Goal: Check status: Check status

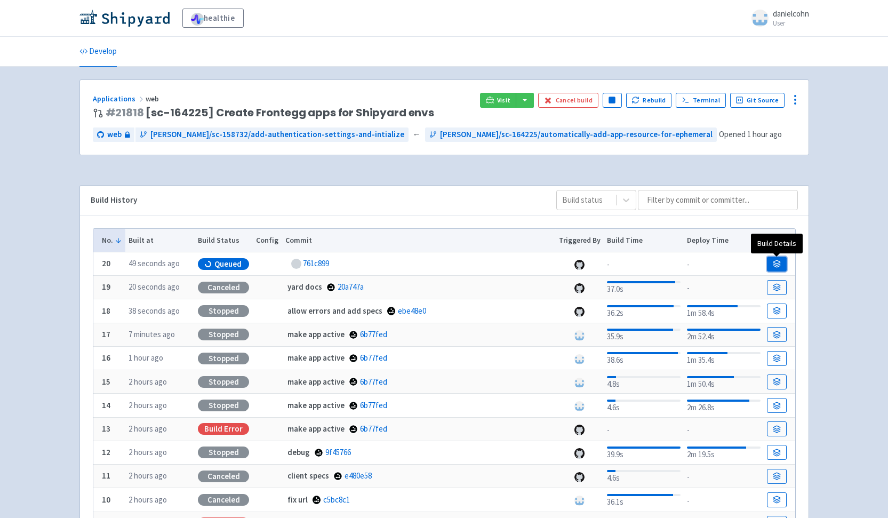
click at [782, 264] on link at bounding box center [776, 263] width 19 height 15
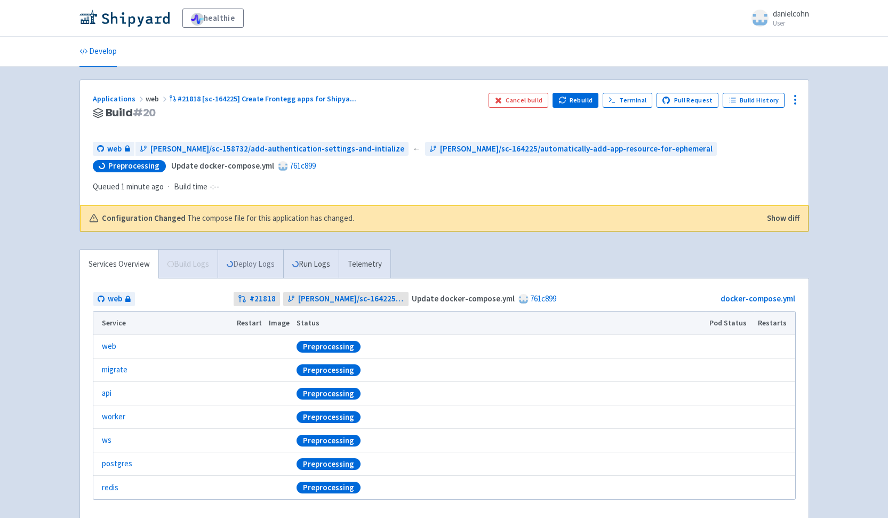
click at [246, 250] on link "Deploy Logs" at bounding box center [251, 264] width 66 height 29
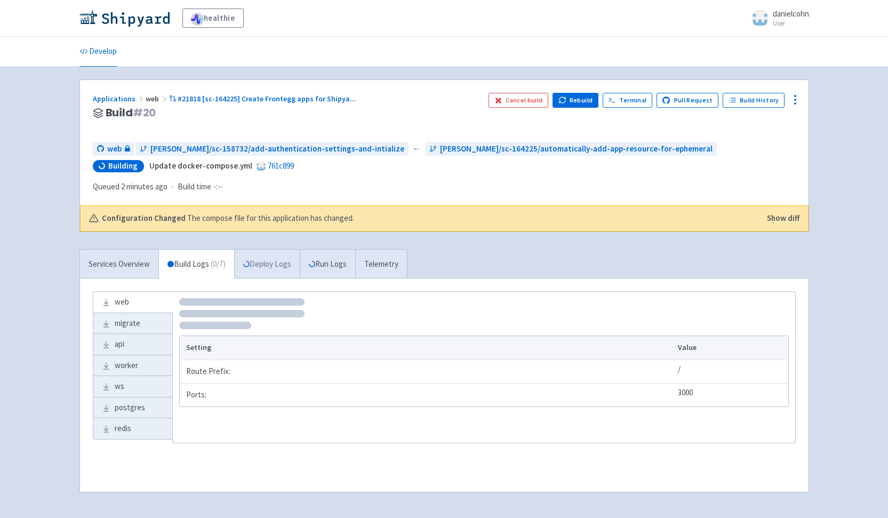
click at [266, 274] on link "Deploy Logs" at bounding box center [267, 264] width 66 height 29
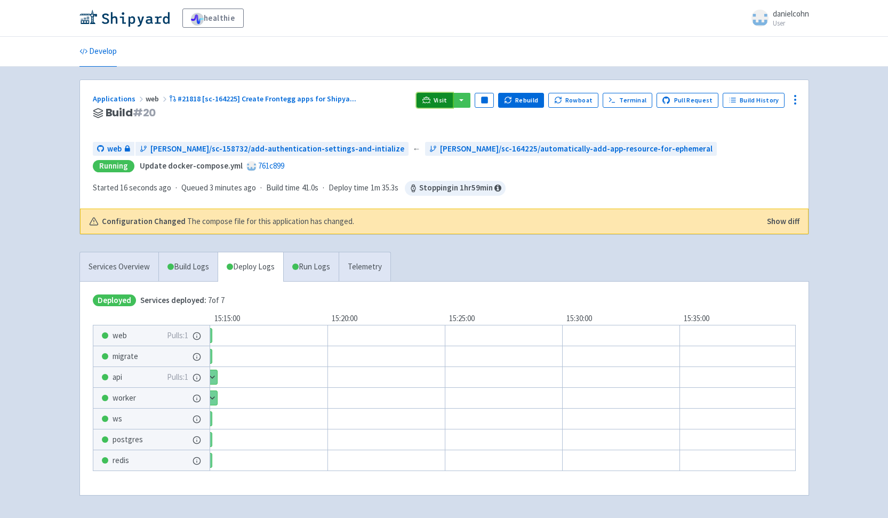
click at [430, 102] on icon at bounding box center [426, 102] width 9 height 1
click at [485, 100] on button "Pause" at bounding box center [484, 100] width 19 height 15
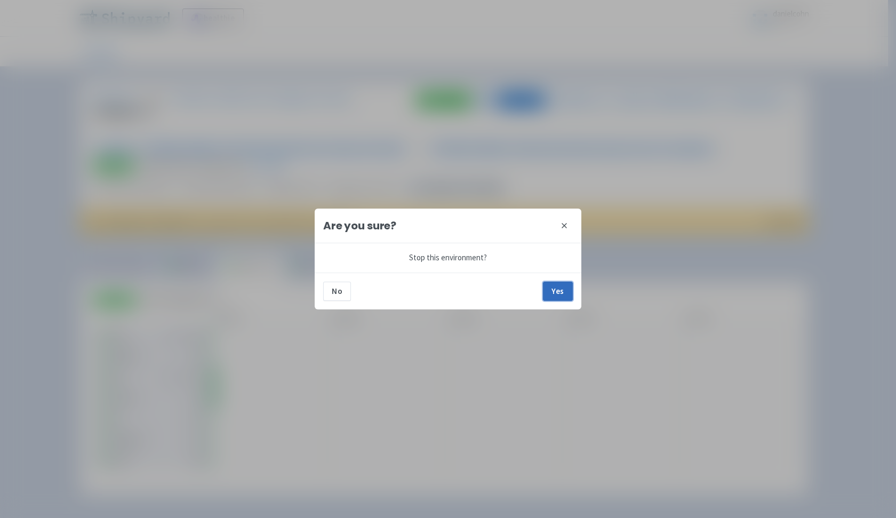
click at [557, 289] on button "Yes" at bounding box center [558, 291] width 30 height 19
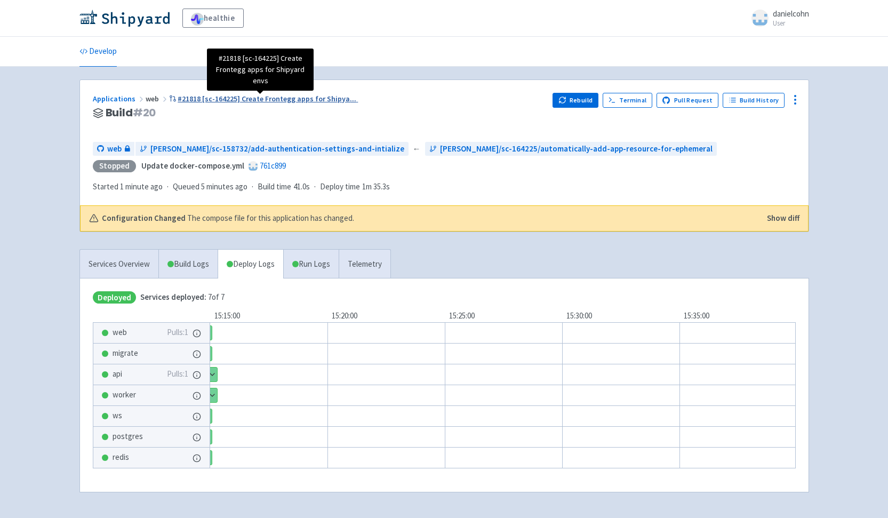
click at [298, 100] on span "#21818 [sc-164225] Create Frontegg apps for Shipya ..." at bounding box center [267, 99] width 179 height 10
click at [264, 99] on span "#21818 [sc-164225] Create Frontegg apps for Shipya ..." at bounding box center [267, 99] width 179 height 10
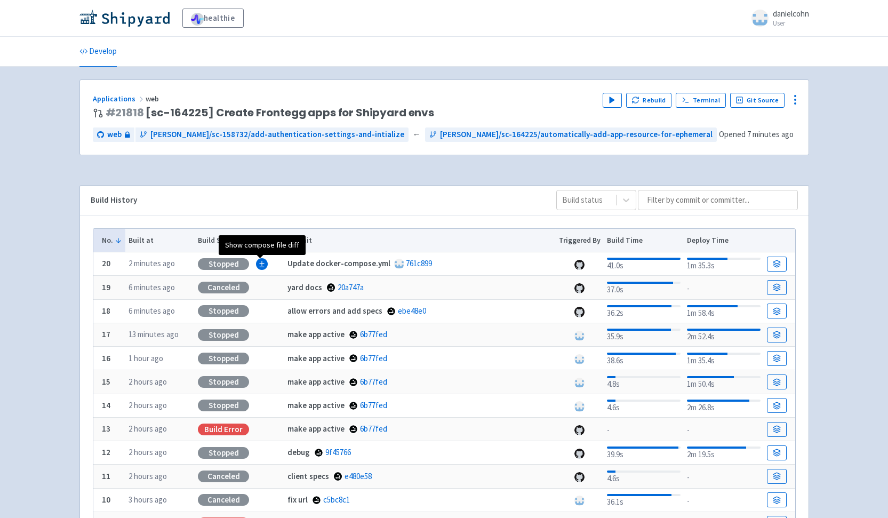
click at [263, 266] on icon "Show compose file diff" at bounding box center [261, 263] width 7 height 7
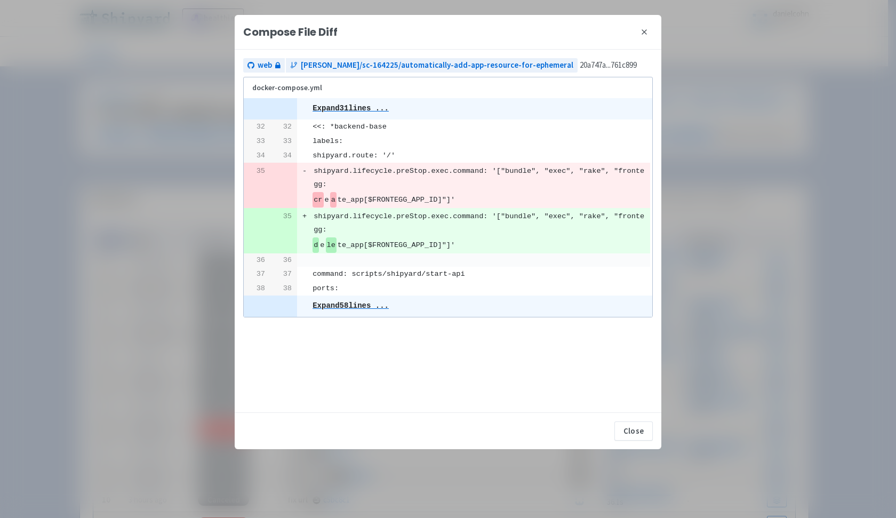
click at [645, 29] on icon at bounding box center [644, 32] width 9 height 9
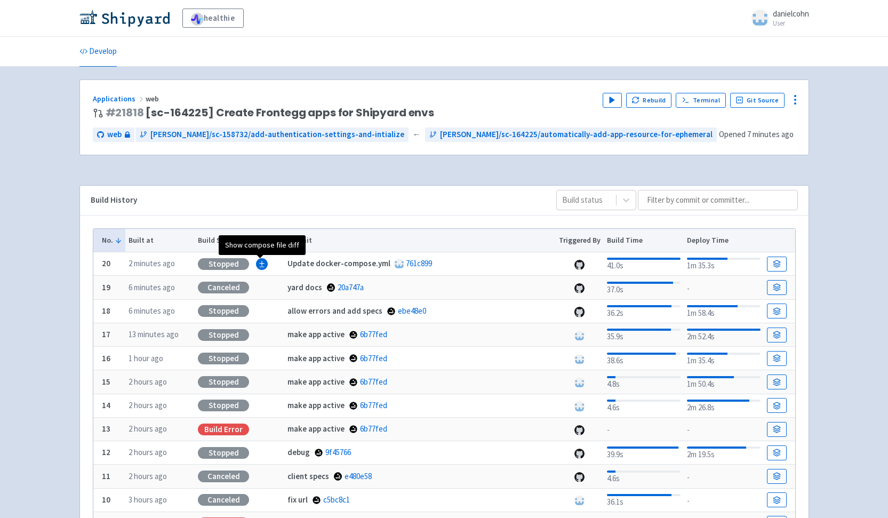
click at [262, 266] on icon "Show compose file diff" at bounding box center [261, 263] width 7 height 7
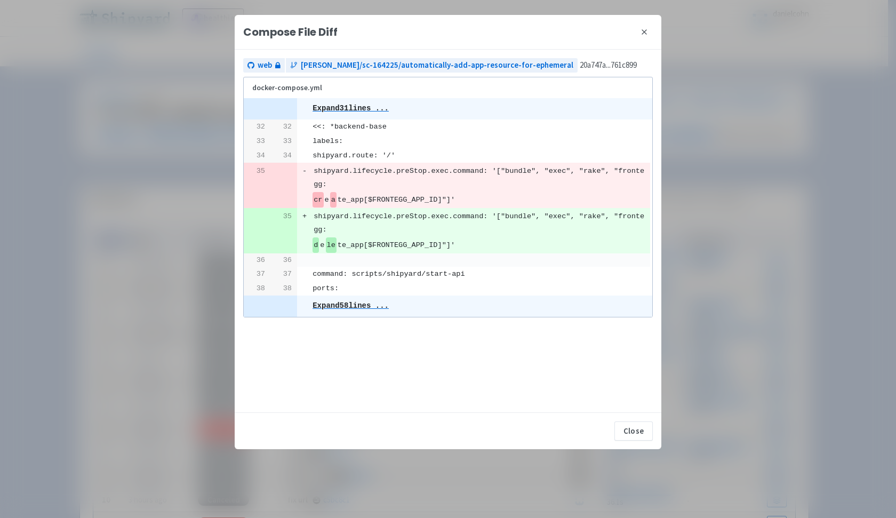
click at [652, 28] on button "close" at bounding box center [644, 31] width 17 height 17
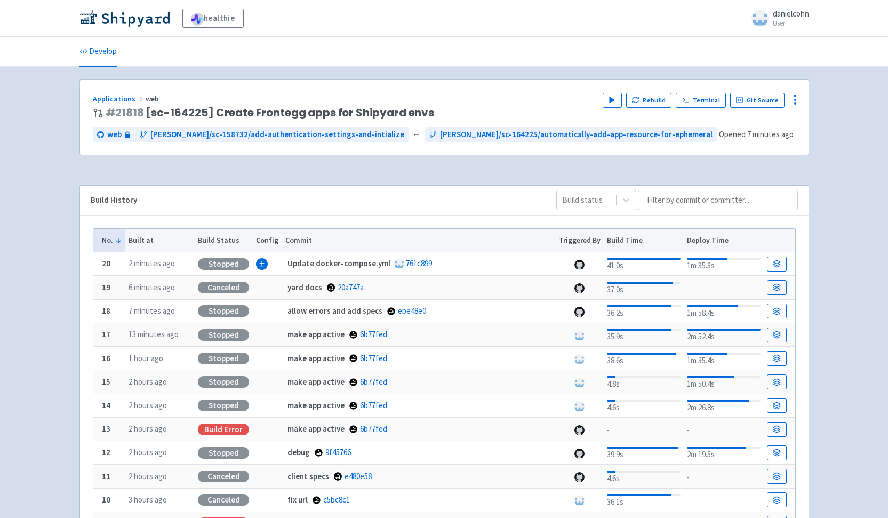
click at [618, 91] on div "Applications web # 21818 [sc-164225] Create Frontegg apps for Shipyard envs Pla…" at bounding box center [444, 117] width 728 height 75
click at [614, 95] on button "Play" at bounding box center [612, 100] width 19 height 15
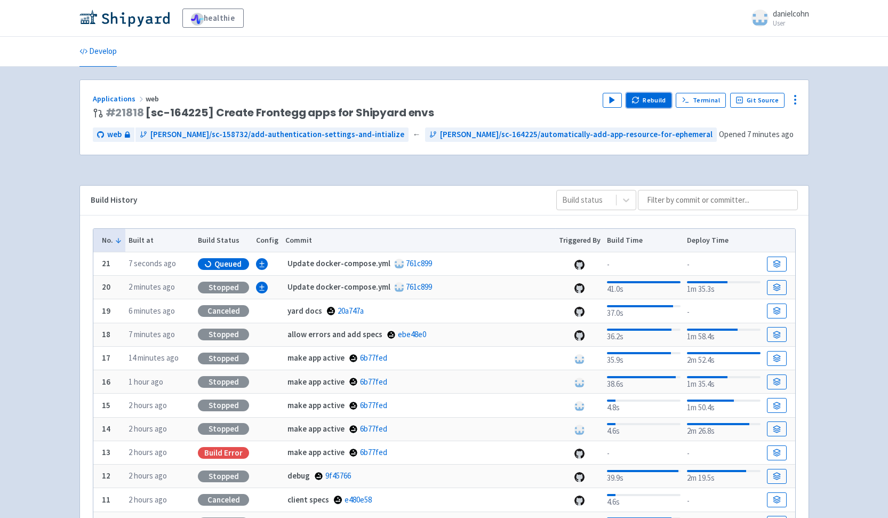
click at [651, 98] on button "Rebuild" at bounding box center [649, 100] width 46 height 15
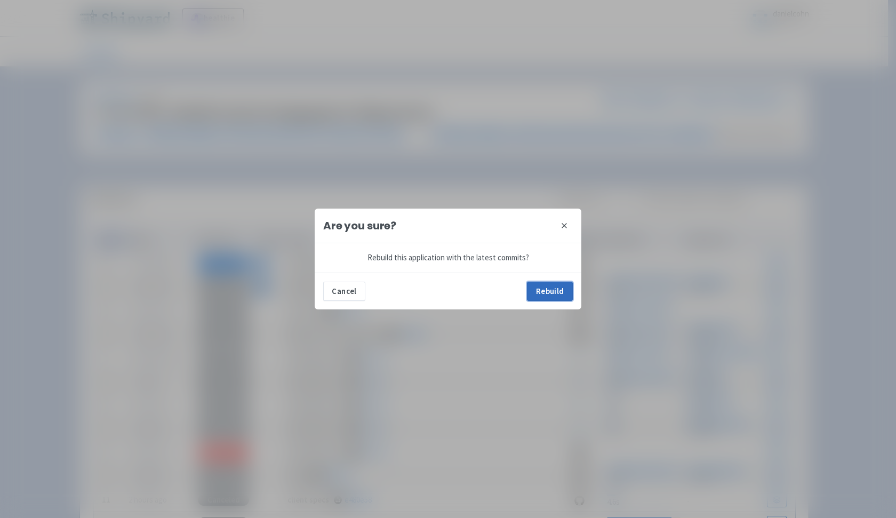
click at [541, 289] on button "Rebuild" at bounding box center [550, 291] width 46 height 19
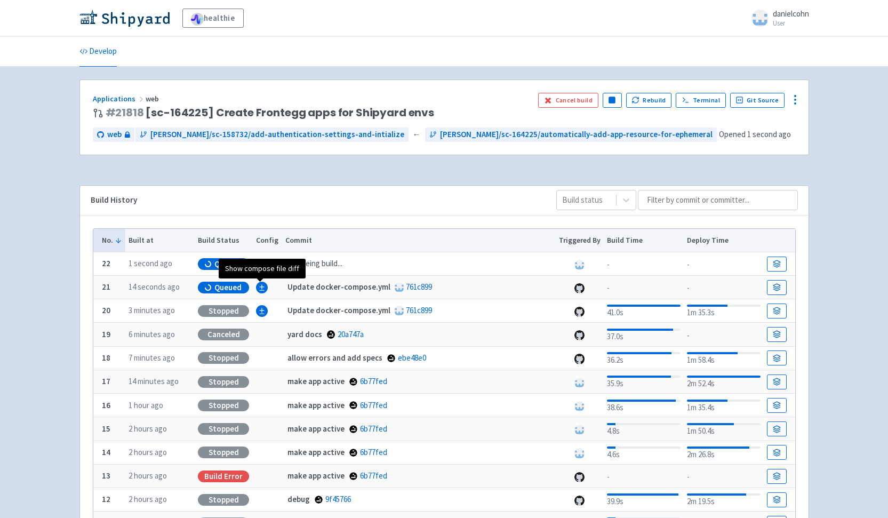
click at [259, 288] on icon "Show compose file diff" at bounding box center [261, 287] width 7 height 7
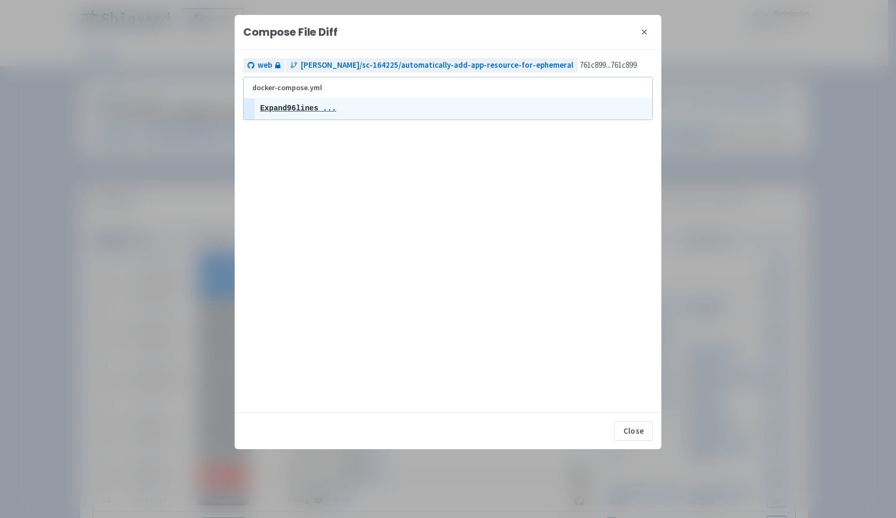
click at [326, 110] on pre "Expand 96 lines ..." at bounding box center [298, 108] width 76 height 9
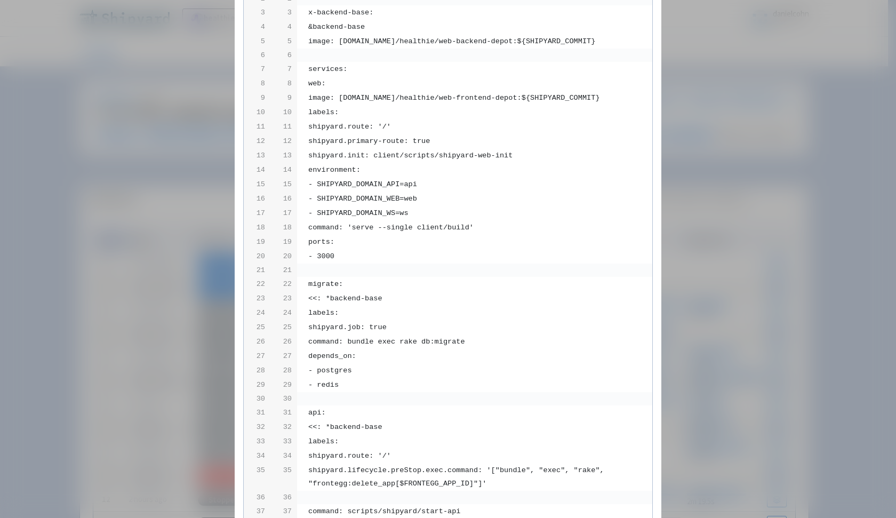
scroll to position [104, 0]
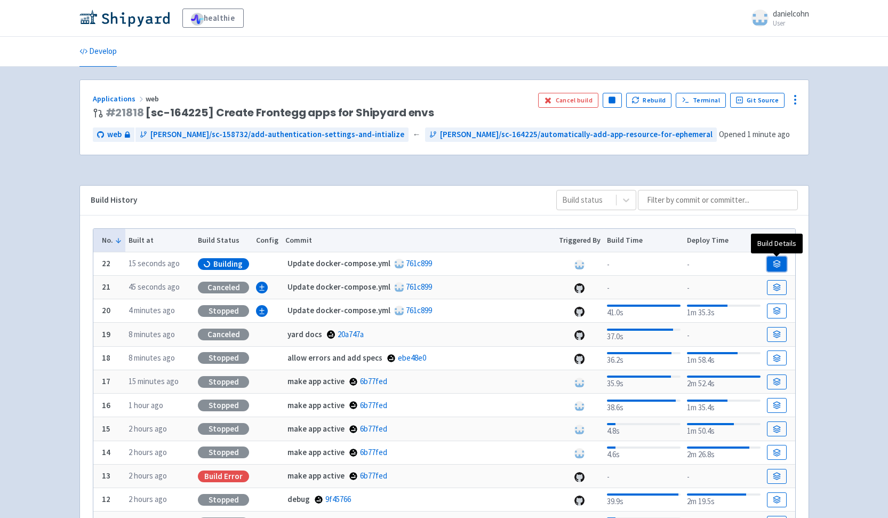
click at [781, 263] on link at bounding box center [776, 263] width 19 height 15
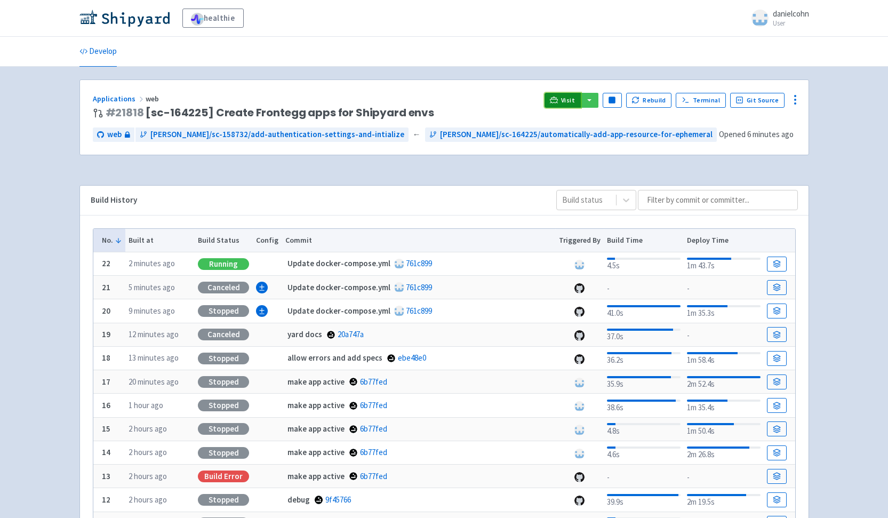
click at [563, 99] on link "Visit" at bounding box center [562, 100] width 36 height 15
click at [612, 104] on button "Pause" at bounding box center [612, 100] width 19 height 15
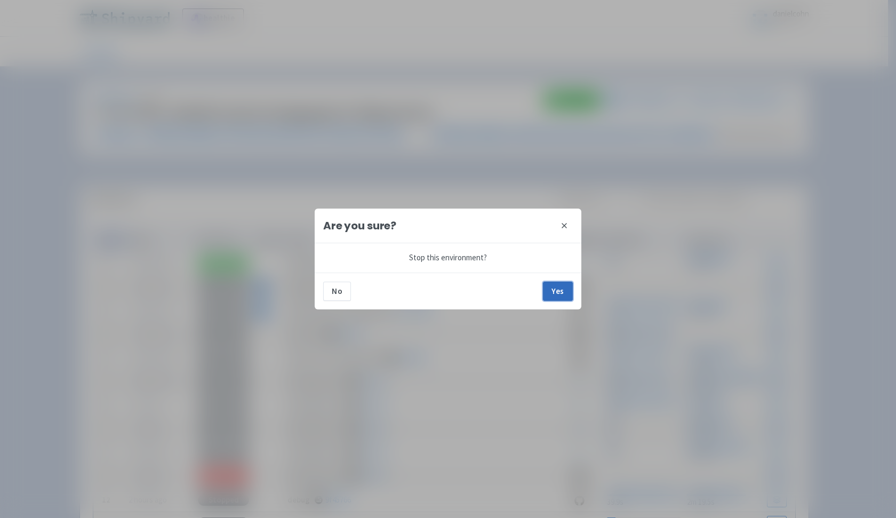
click at [562, 286] on button "Yes" at bounding box center [558, 291] width 30 height 19
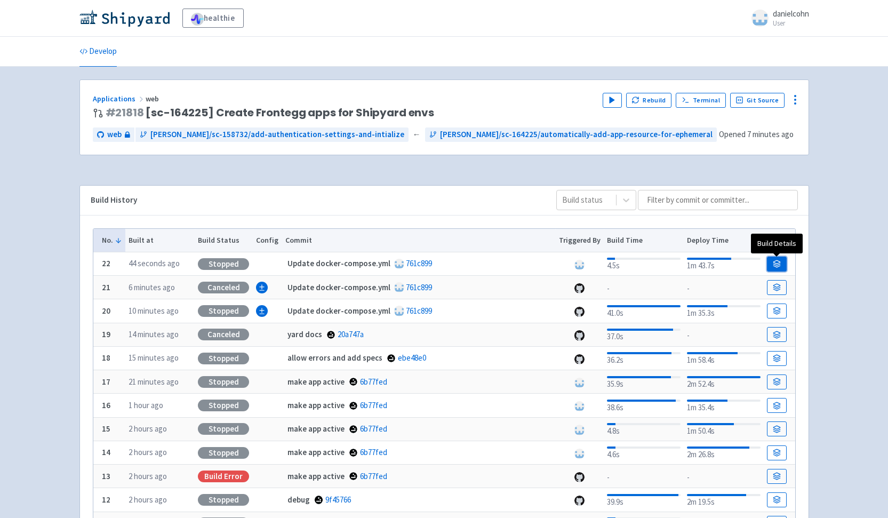
click at [777, 270] on link at bounding box center [776, 263] width 19 height 15
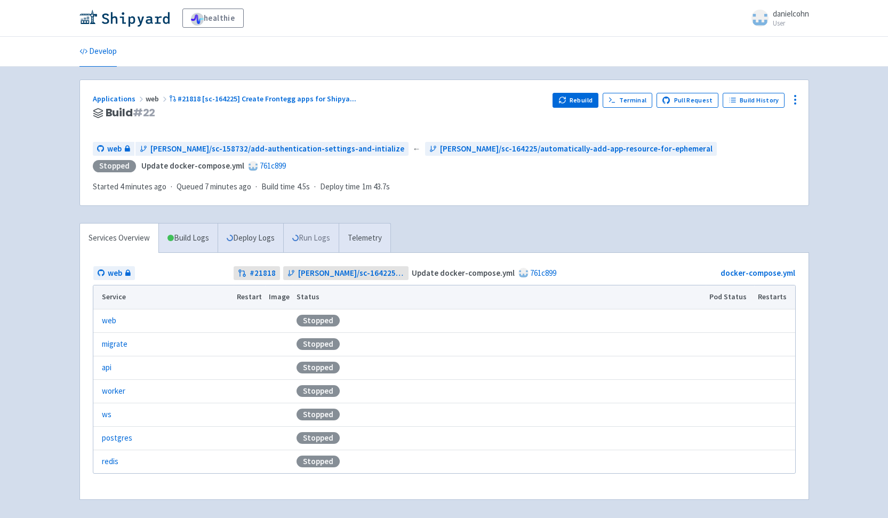
click at [324, 242] on link "Run Logs" at bounding box center [310, 237] width 55 height 29
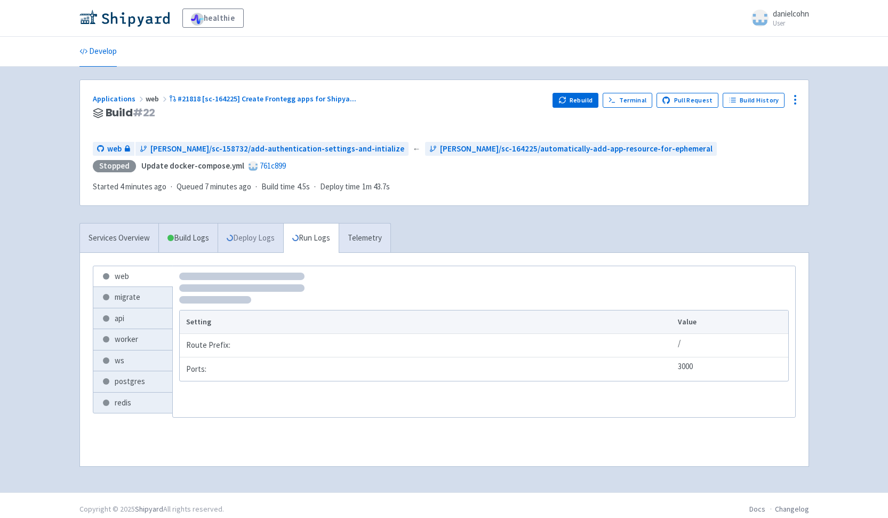
click at [256, 232] on link "Deploy Logs" at bounding box center [251, 237] width 66 height 29
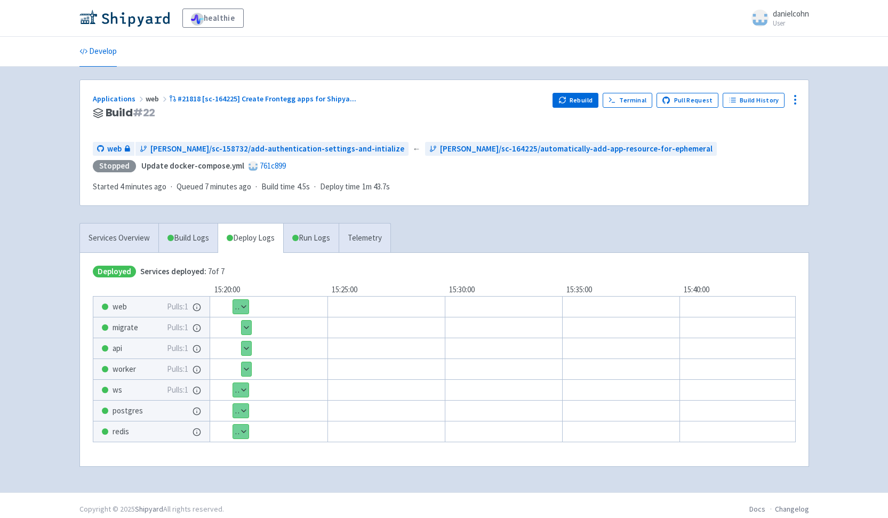
click at [248, 351] on button "Show details" at bounding box center [247, 348] width 10 height 14
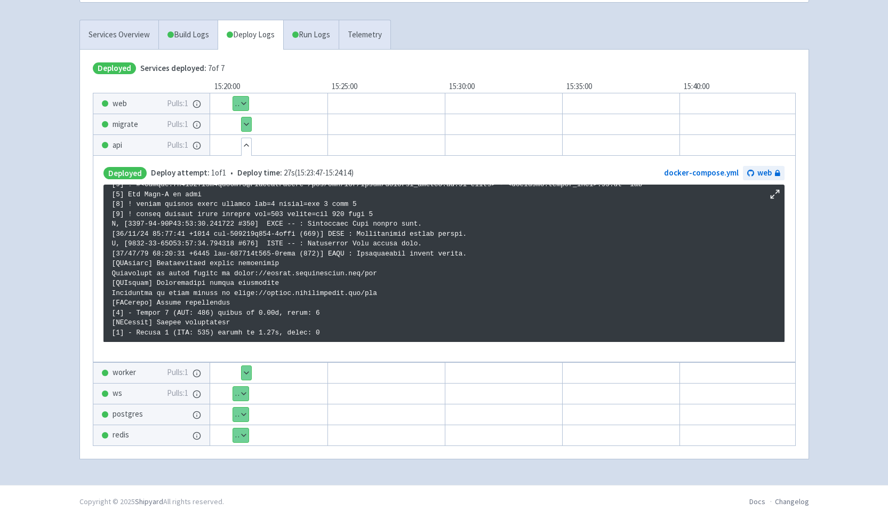
scroll to position [1090, 0]
click at [321, 35] on link "Run Logs" at bounding box center [310, 34] width 55 height 29
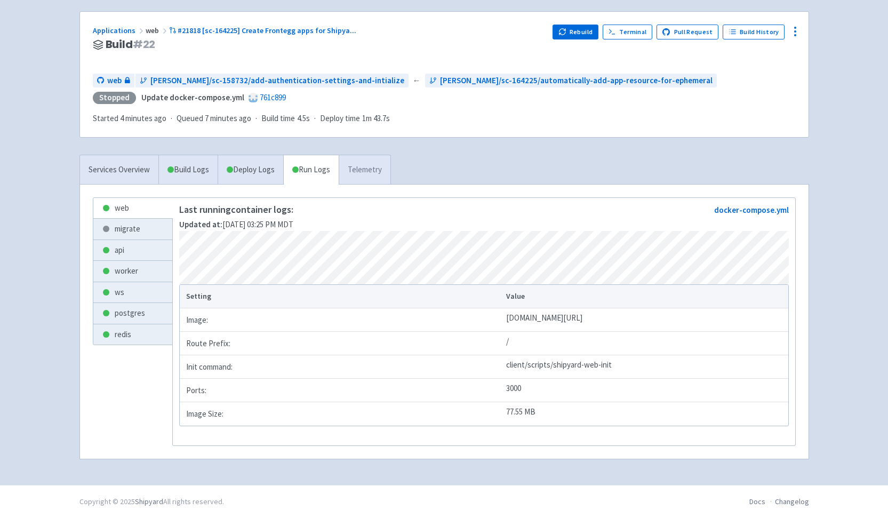
click at [381, 157] on link "Telemetry" at bounding box center [365, 169] width 52 height 29
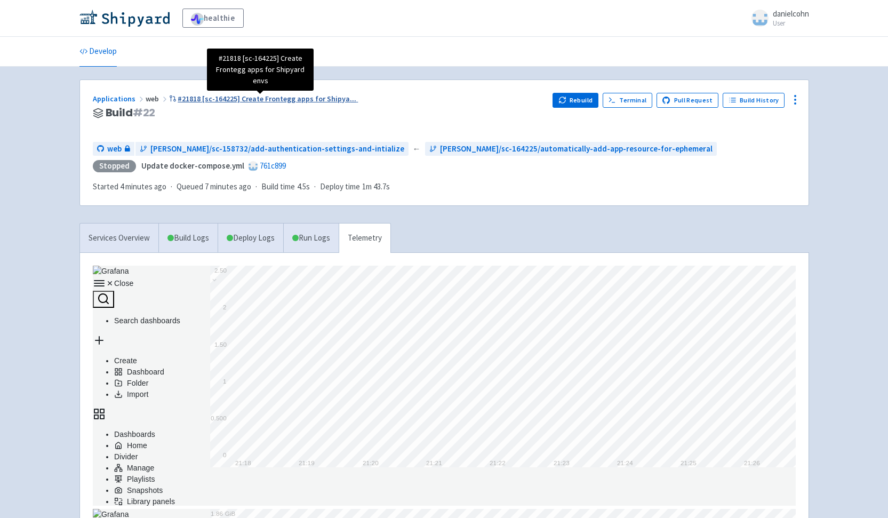
click at [302, 100] on span "#21818 [sc-164225] Create Frontegg apps for Shipya ..." at bounding box center [267, 99] width 179 height 10
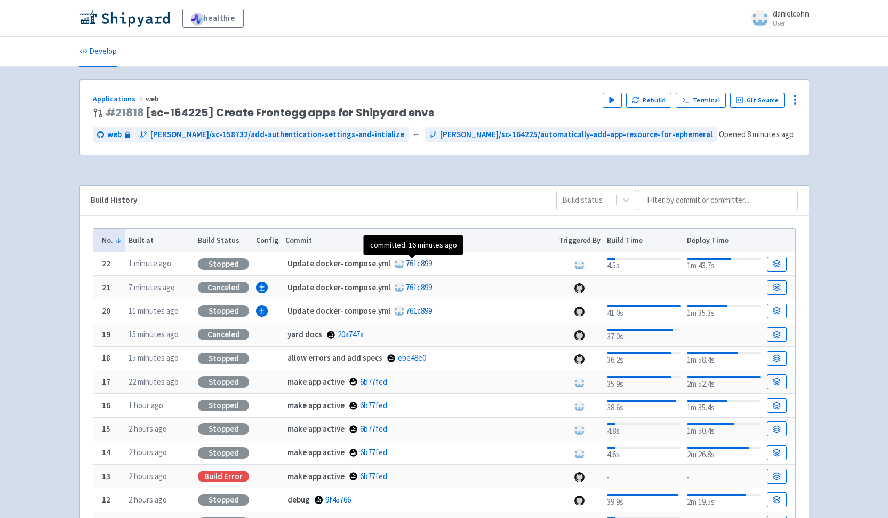
click at [415, 262] on link "761c899" at bounding box center [419, 263] width 26 height 10
click at [607, 101] on button "Play" at bounding box center [612, 100] width 19 height 15
click at [780, 266] on icon at bounding box center [776, 267] width 7 height 2
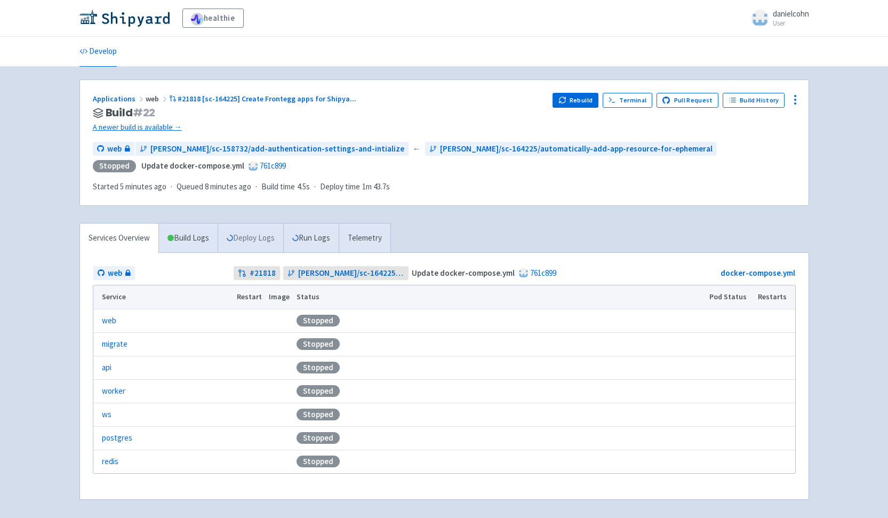
click at [249, 236] on link "Deploy Logs" at bounding box center [251, 237] width 66 height 29
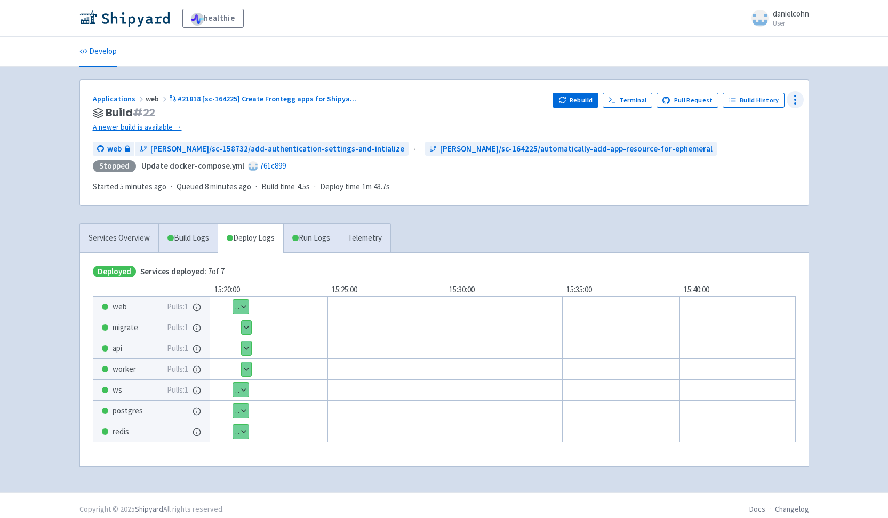
click at [797, 98] on icon at bounding box center [795, 99] width 13 height 13
drag, startPoint x: 424, startPoint y: 219, endPoint x: 404, endPoint y: 223, distance: 20.2
click at [424, 219] on div "Applications web #21818 [sc-164225] Create Frontegg apps for Shipya ... Build #…" at bounding box center [443, 279] width 729 height 400
click at [320, 242] on link "Run Logs" at bounding box center [310, 237] width 55 height 29
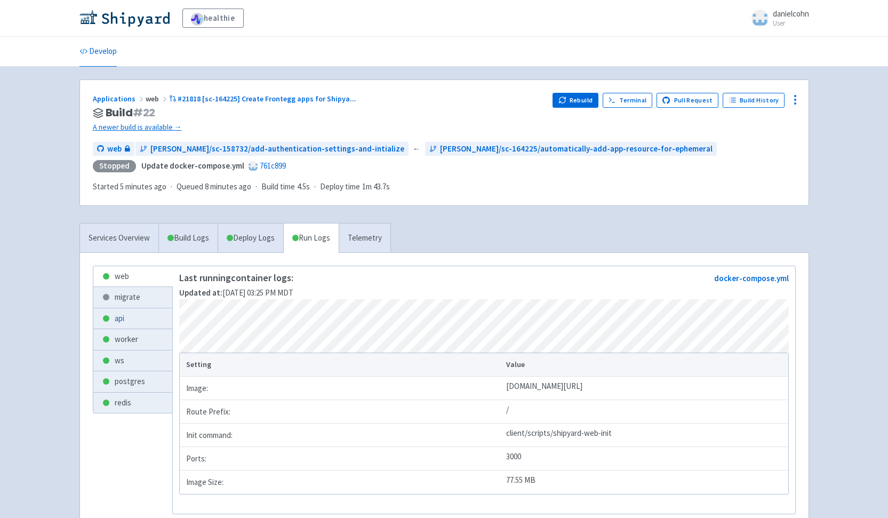
click at [113, 322] on link "api" at bounding box center [132, 318] width 79 height 21
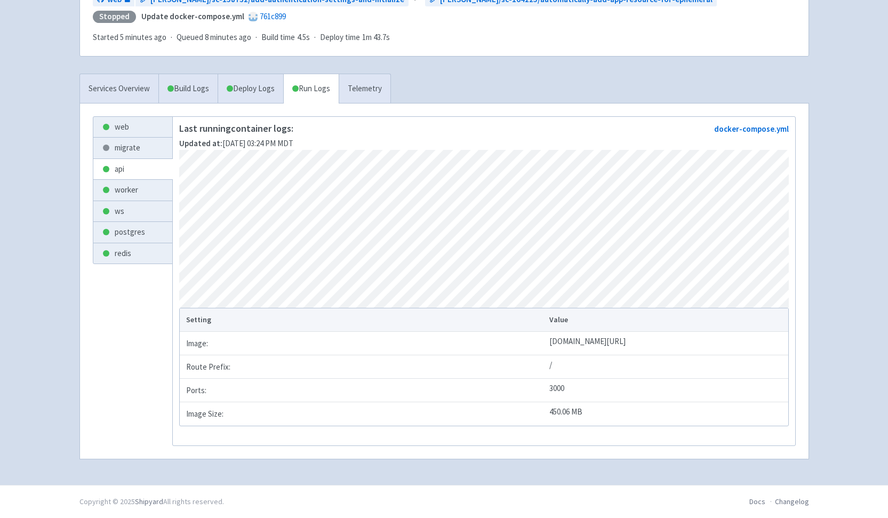
scroll to position [154, 0]
click at [364, 91] on link "Telemetry" at bounding box center [365, 88] width 52 height 29
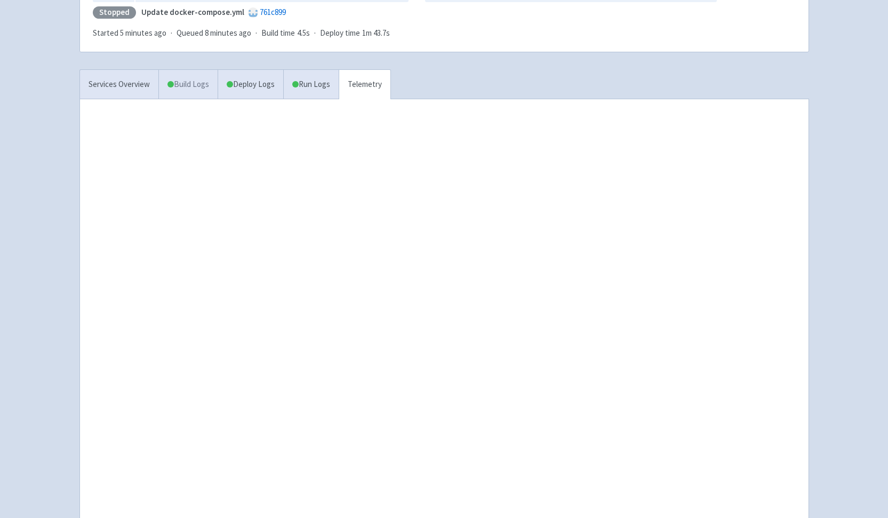
click at [197, 86] on link "Build Logs" at bounding box center [188, 84] width 59 height 29
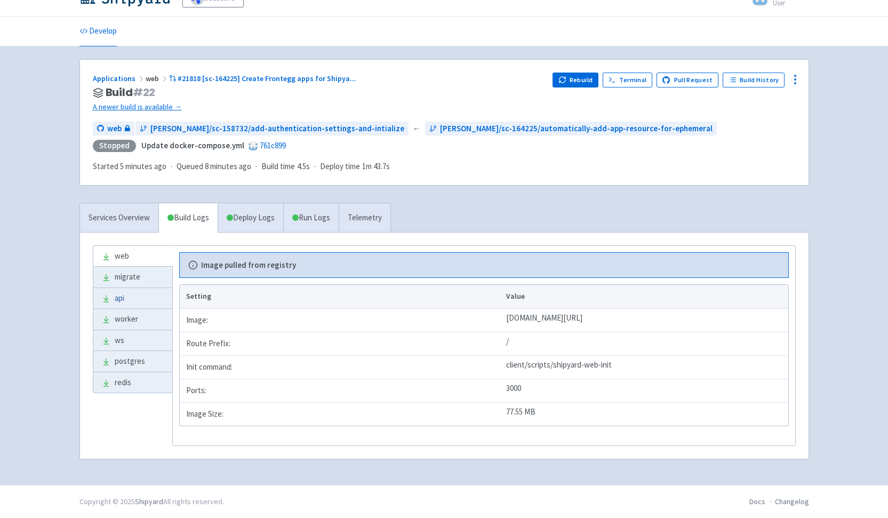
click at [127, 299] on link "api" at bounding box center [132, 298] width 79 height 21
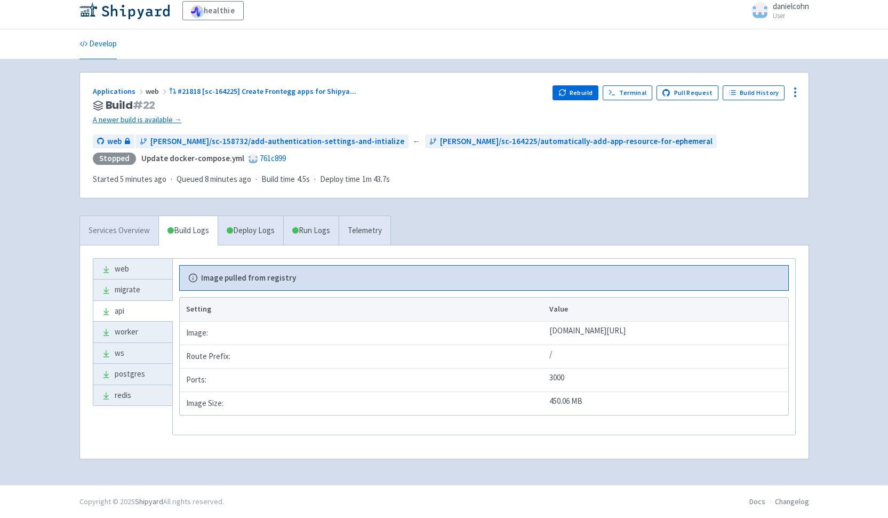
click at [125, 228] on link "Services Overview" at bounding box center [119, 230] width 78 height 29
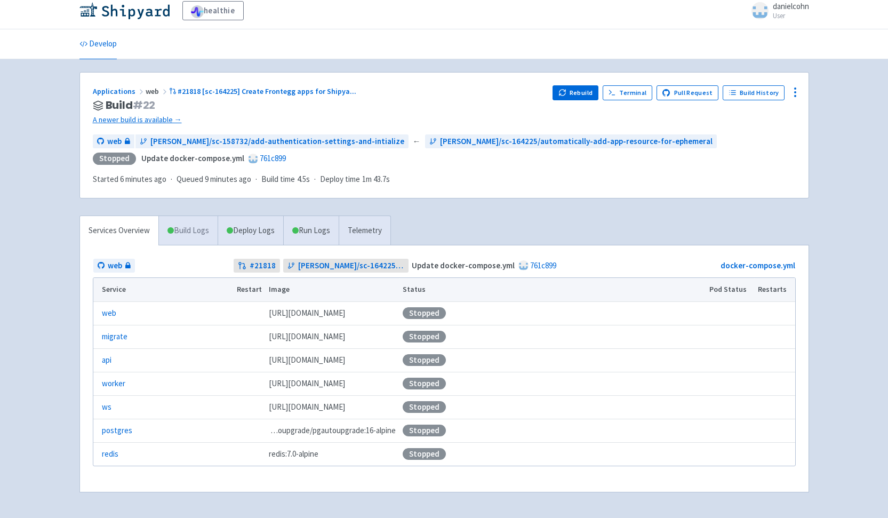
click at [209, 236] on link "Build Logs" at bounding box center [188, 230] width 59 height 29
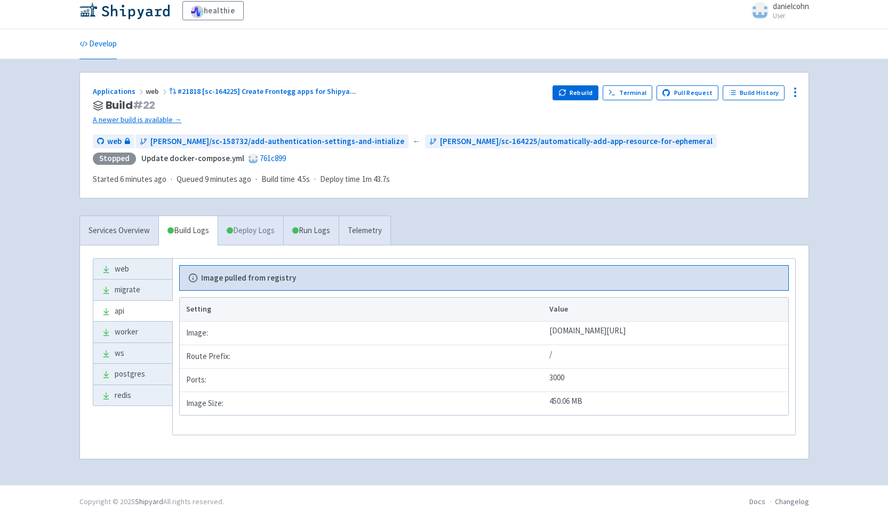
click at [269, 231] on link "Deploy Logs" at bounding box center [251, 230] width 66 height 29
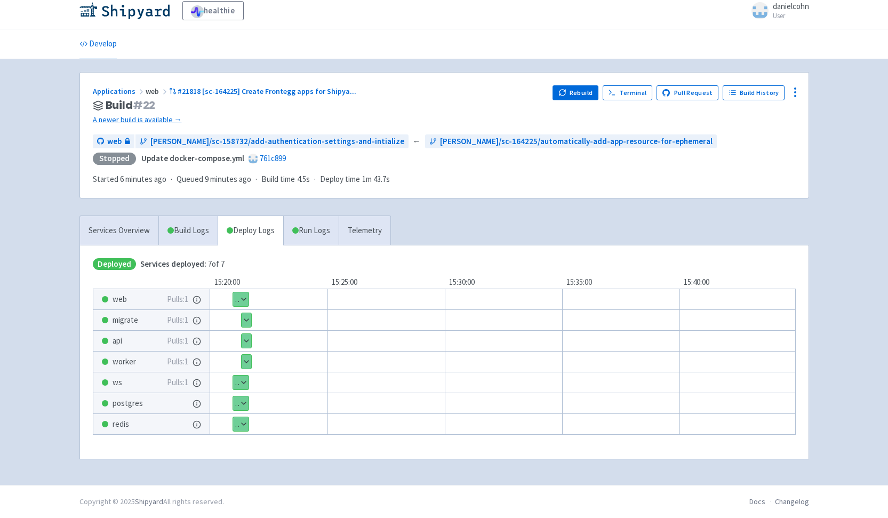
click at [140, 301] on div "web Pulls: 1" at bounding box center [151, 299] width 116 height 20
click at [248, 301] on div "Show details 1 / 1 ⋅ Deployed" at bounding box center [240, 299] width 17 height 15
click at [244, 298] on button "Show details" at bounding box center [240, 299] width 15 height 14
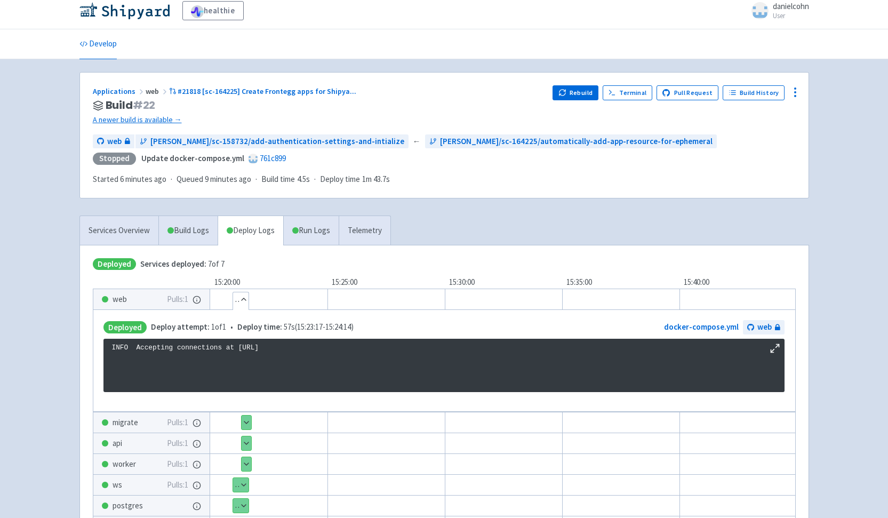
scroll to position [101, 0]
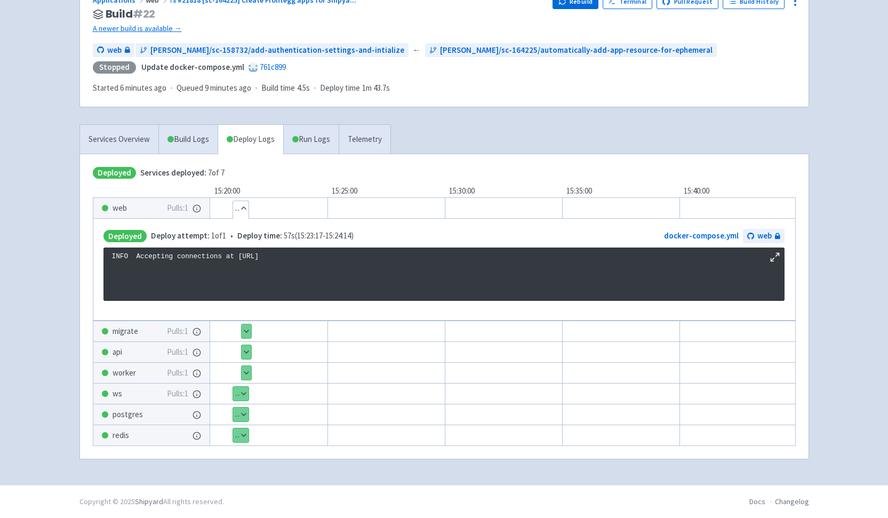
click at [248, 328] on button "Show details" at bounding box center [247, 331] width 10 height 14
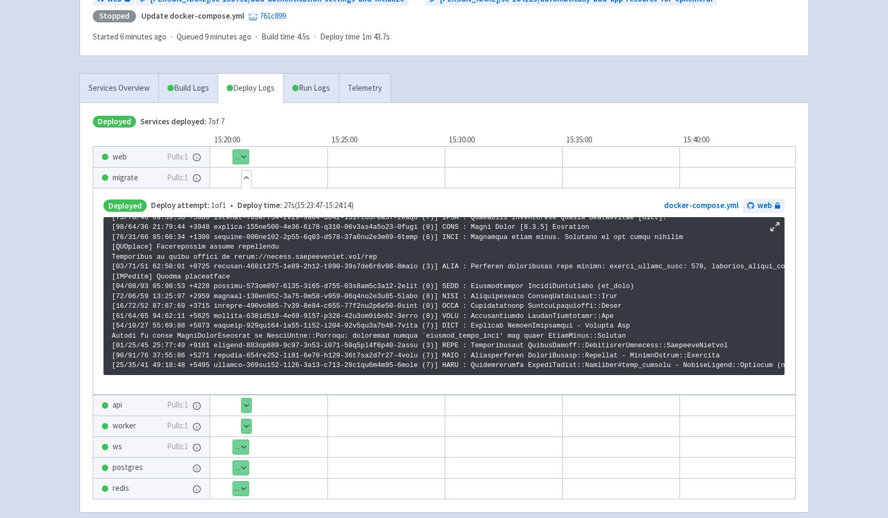
scroll to position [211, 0]
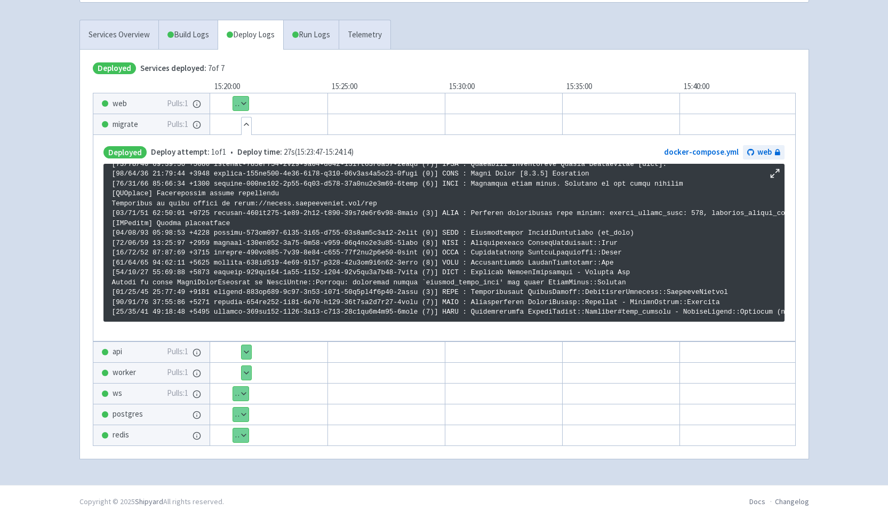
click at [247, 347] on button "Show details" at bounding box center [247, 352] width 10 height 14
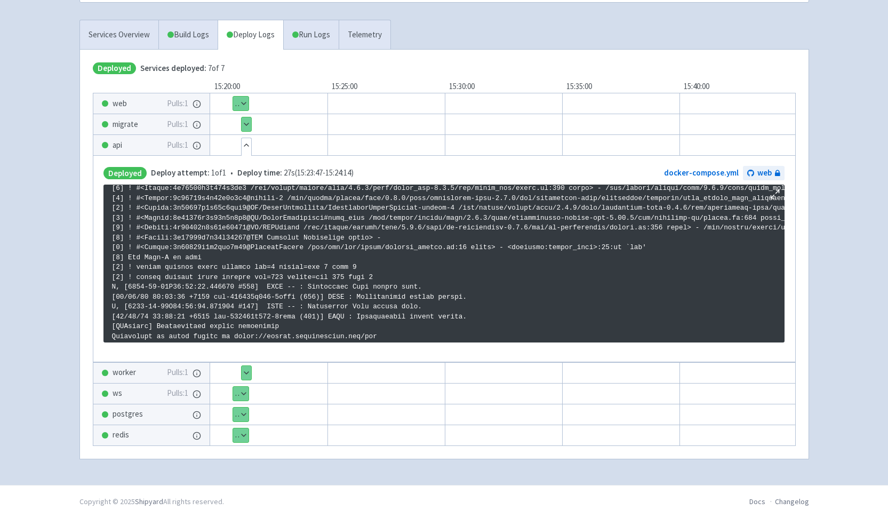
scroll to position [1090, 0]
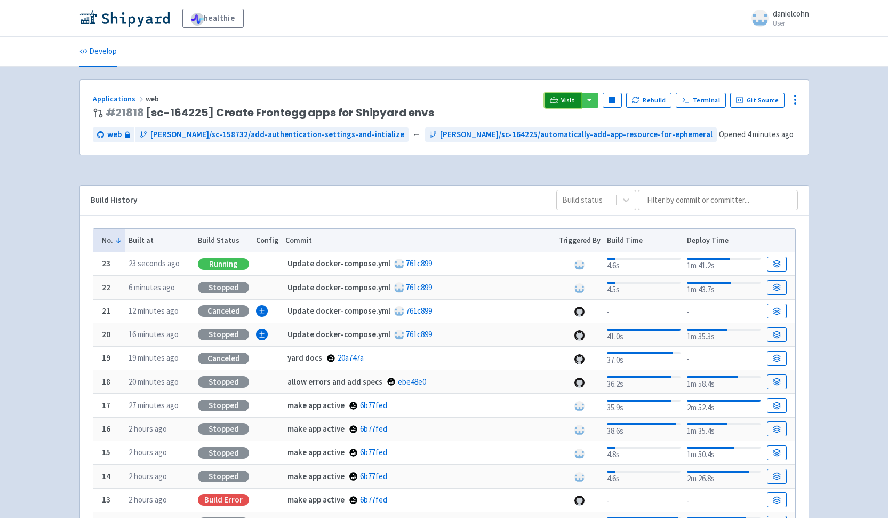
click at [558, 101] on icon at bounding box center [554, 100] width 8 height 8
click at [791, 106] on icon at bounding box center [795, 99] width 13 height 13
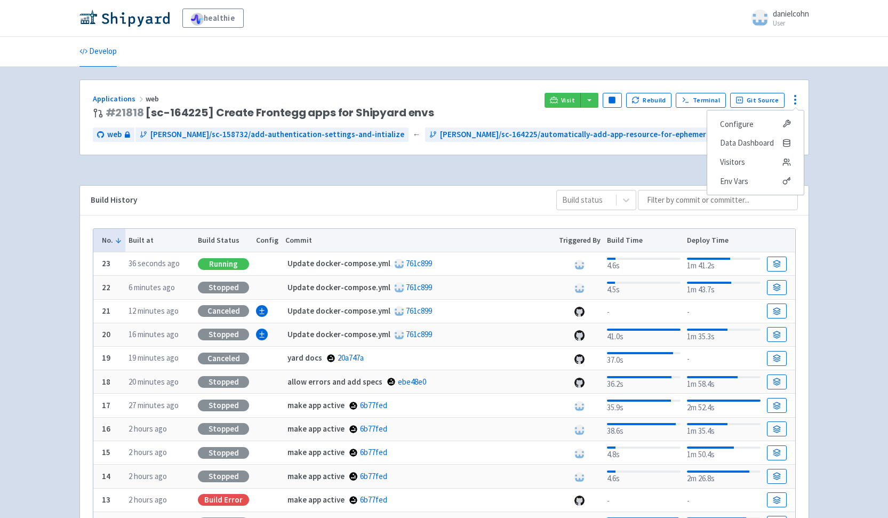
click at [515, 222] on div "No. Built at Build Status Config Commit Triggered By Build Time Deploy Time 23 …" at bounding box center [444, 417] width 728 height 404
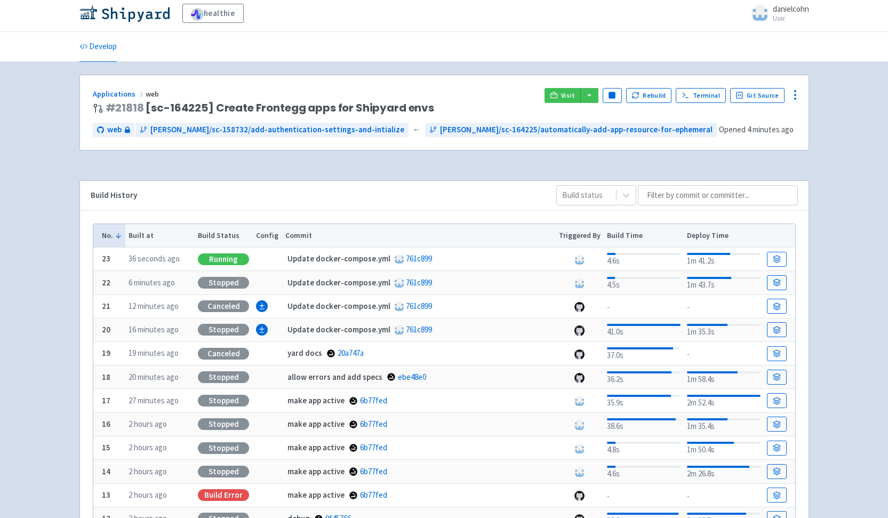
scroll to position [9, 0]
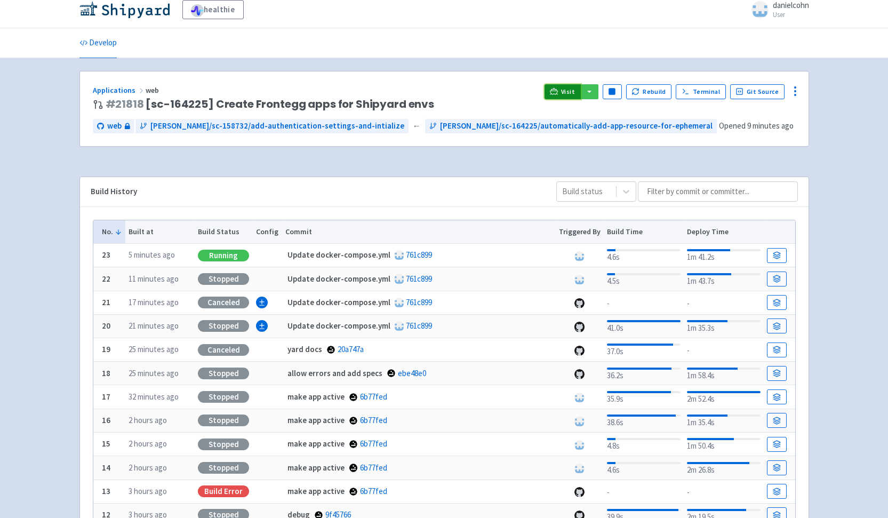
click at [555, 89] on icon at bounding box center [554, 91] width 8 height 8
click at [615, 90] on rect "button" at bounding box center [612, 92] width 6 height 6
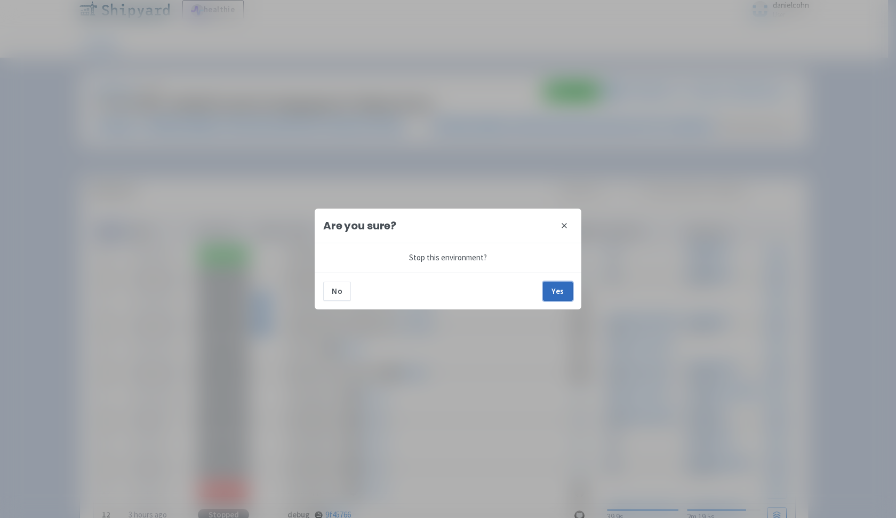
click at [553, 292] on button "Yes" at bounding box center [558, 291] width 30 height 19
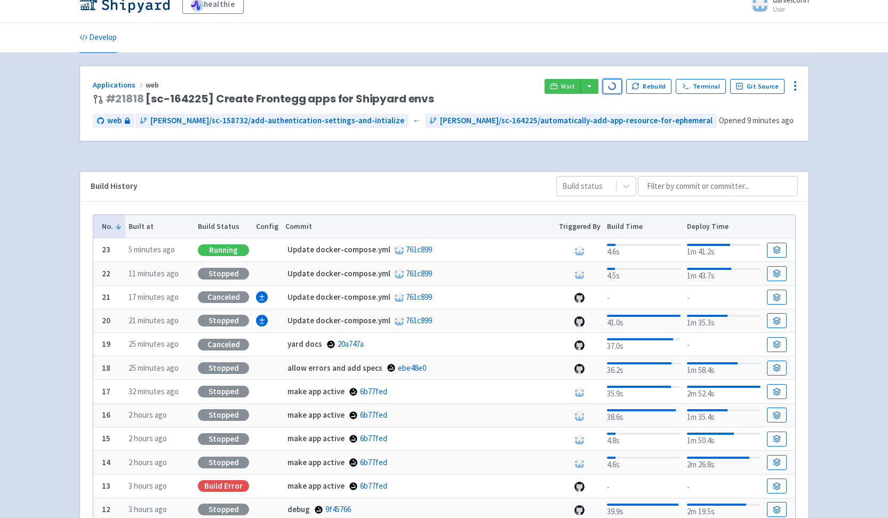
scroll to position [17, 0]
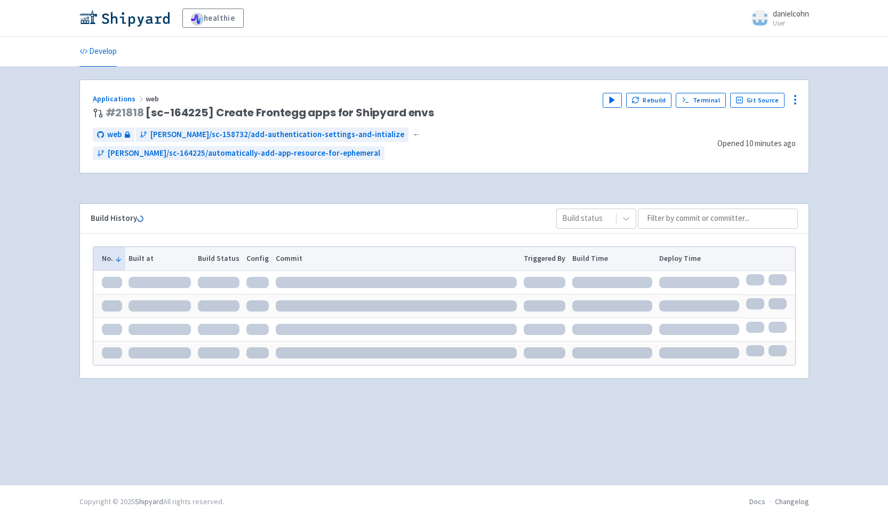
scroll to position [17, 0]
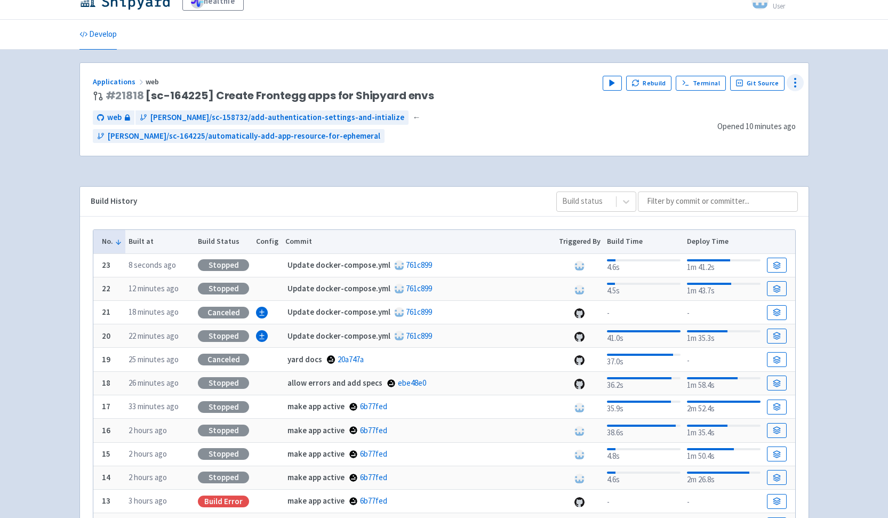
click at [795, 83] on circle at bounding box center [795, 82] width 1 height 1
click at [450, 197] on div "Build History Build status" at bounding box center [444, 202] width 728 height 30
click at [106, 83] on link "Applications" at bounding box center [119, 82] width 53 height 10
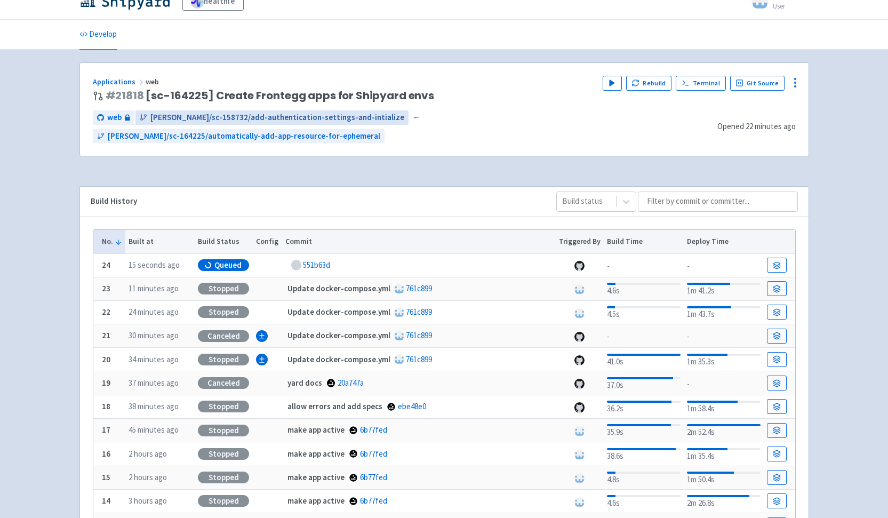
click at [263, 117] on span "[PERSON_NAME]/sc-158732/add-authentication-settings-and-intialize" at bounding box center [277, 117] width 254 height 12
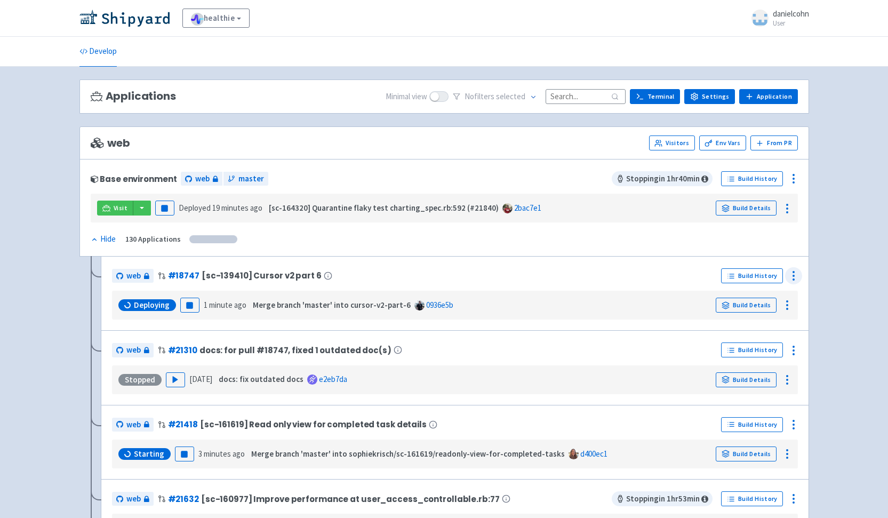
click at [794, 276] on circle at bounding box center [793, 275] width 1 height 1
click at [499, 273] on div "web # 18747 [sc-139410] Cursor v2 part 6" at bounding box center [414, 275] width 605 height 17
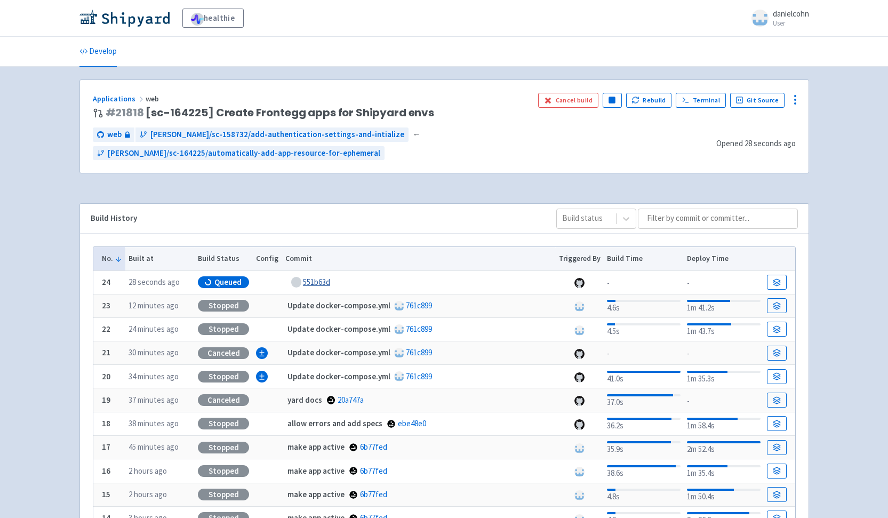
click at [312, 277] on link "551b63d" at bounding box center [316, 282] width 27 height 10
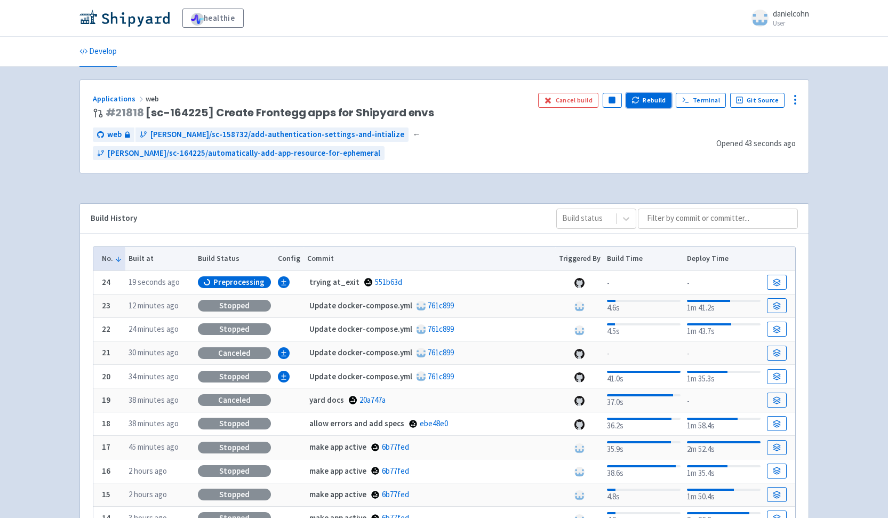
click at [652, 94] on button "Rebuild" at bounding box center [649, 100] width 46 height 15
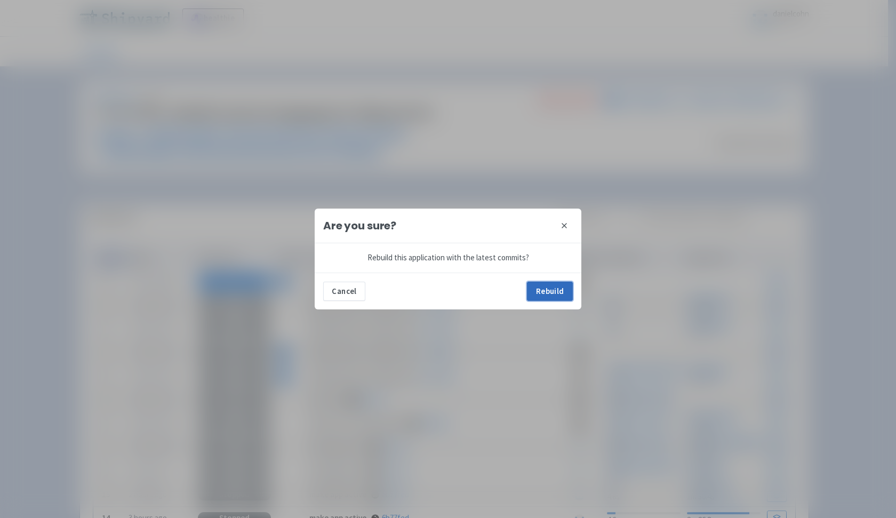
click at [542, 287] on button "Rebuild" at bounding box center [550, 291] width 46 height 19
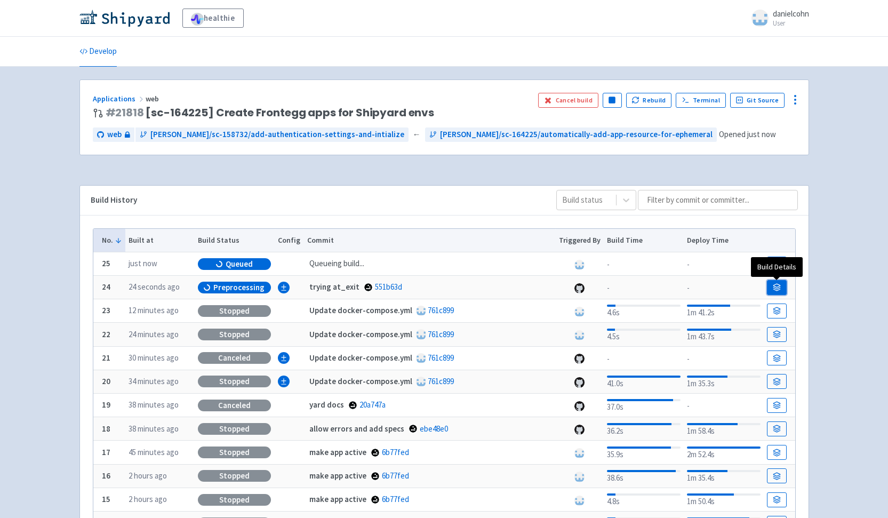
click at [780, 286] on icon at bounding box center [776, 285] width 7 height 3
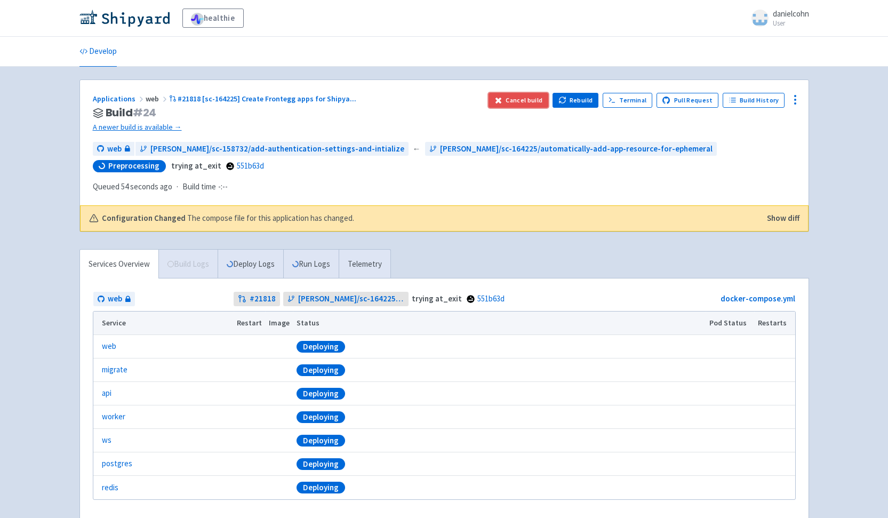
click at [519, 101] on button "Cancel build" at bounding box center [518, 100] width 60 height 15
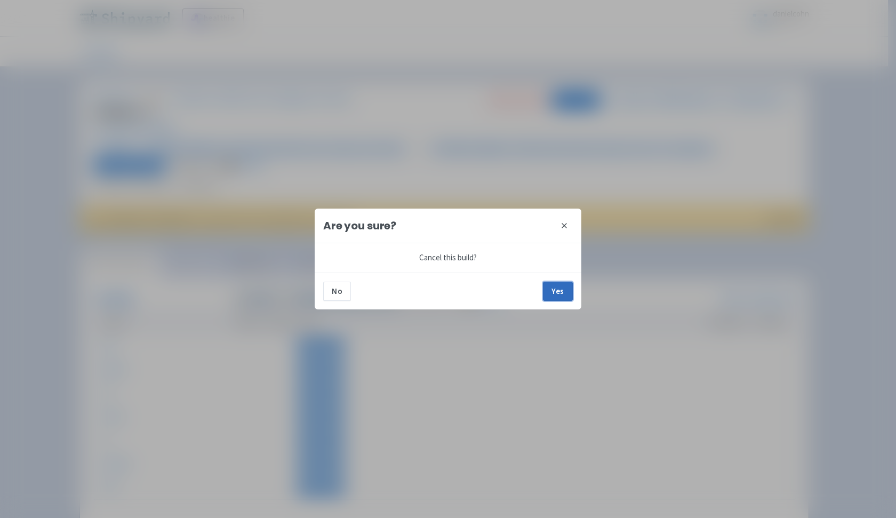
click at [567, 287] on button "Yes" at bounding box center [558, 291] width 30 height 19
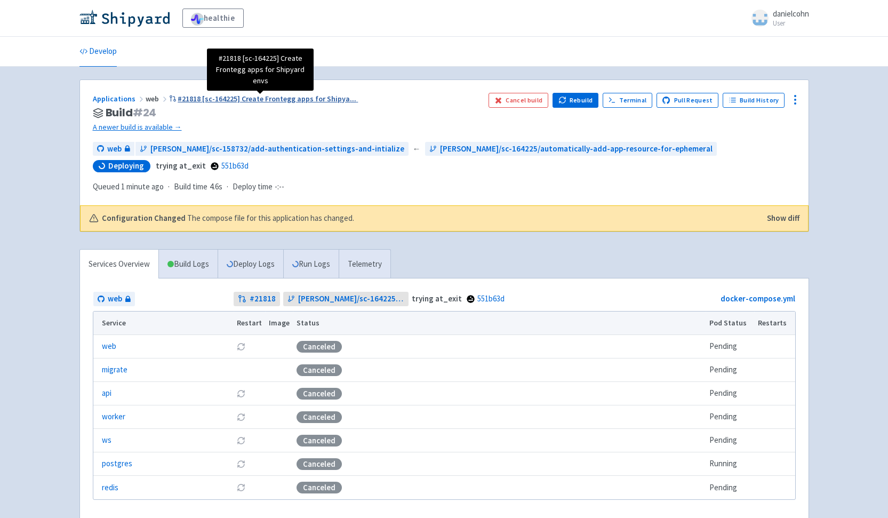
click at [324, 101] on span "#21818 [sc-164225] Create Frontegg apps for Shipya ..." at bounding box center [267, 99] width 179 height 10
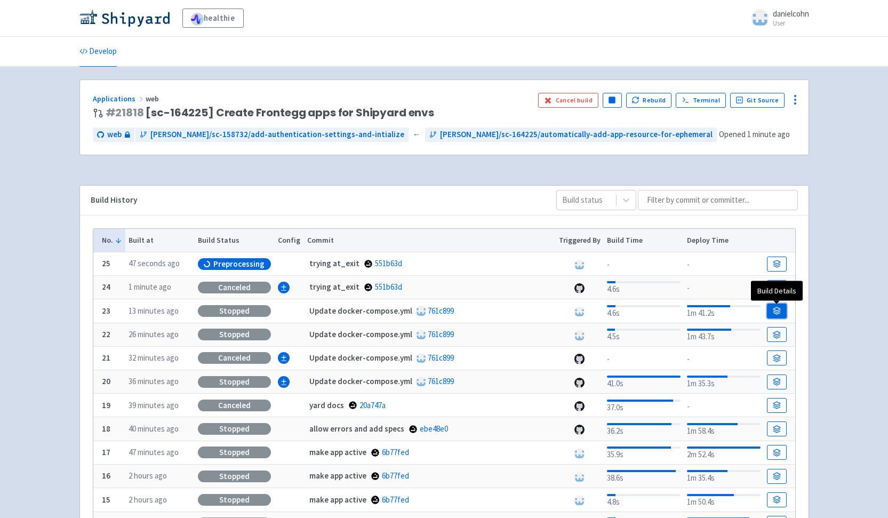
click at [785, 310] on link at bounding box center [776, 310] width 19 height 15
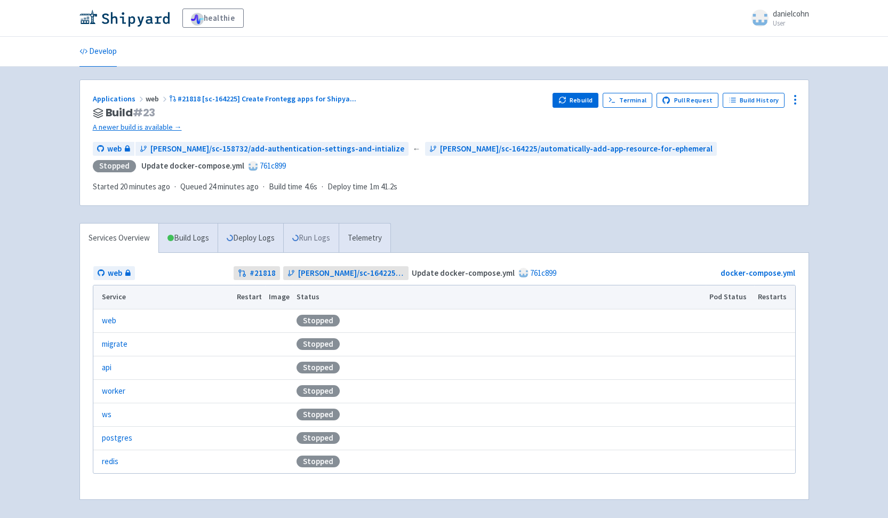
click at [304, 242] on link "Run Logs" at bounding box center [310, 237] width 55 height 29
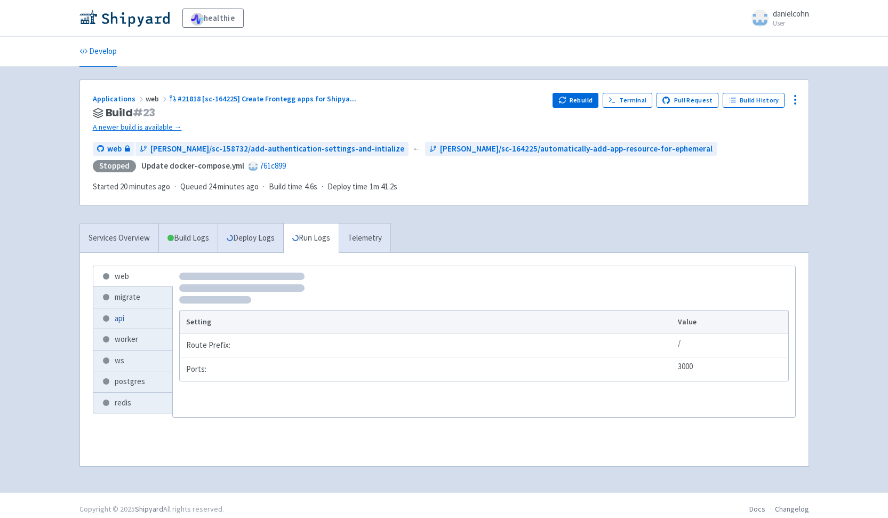
click at [128, 320] on link "api" at bounding box center [132, 318] width 79 height 21
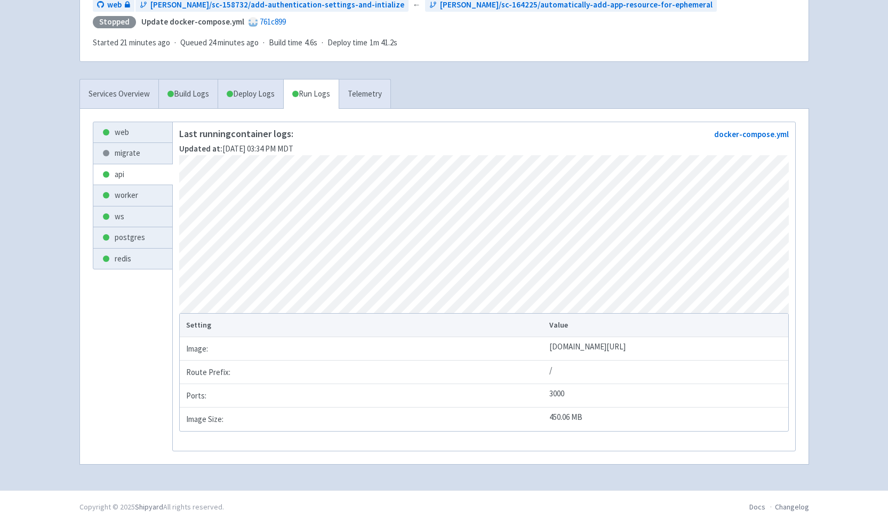
scroll to position [162, 0]
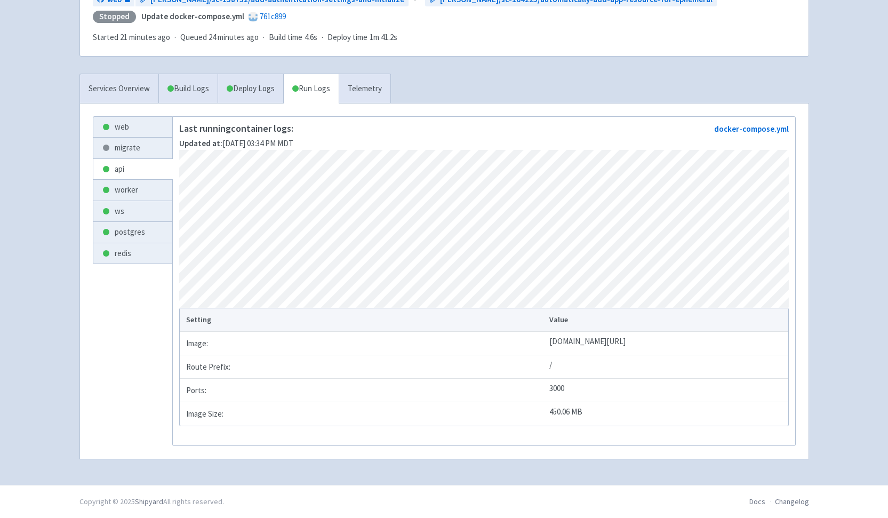
click at [246, 74] on link "Deploy Logs" at bounding box center [251, 88] width 66 height 29
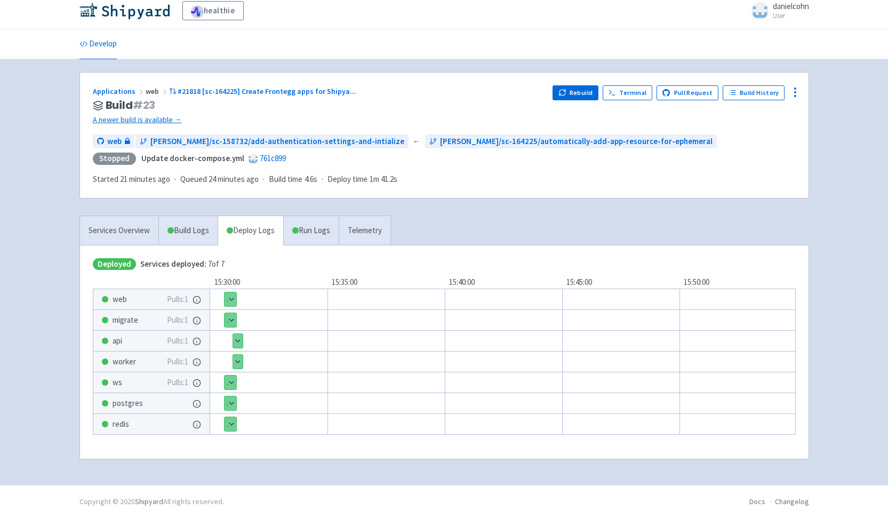
click at [239, 336] on button "Show details" at bounding box center [238, 341] width 10 height 14
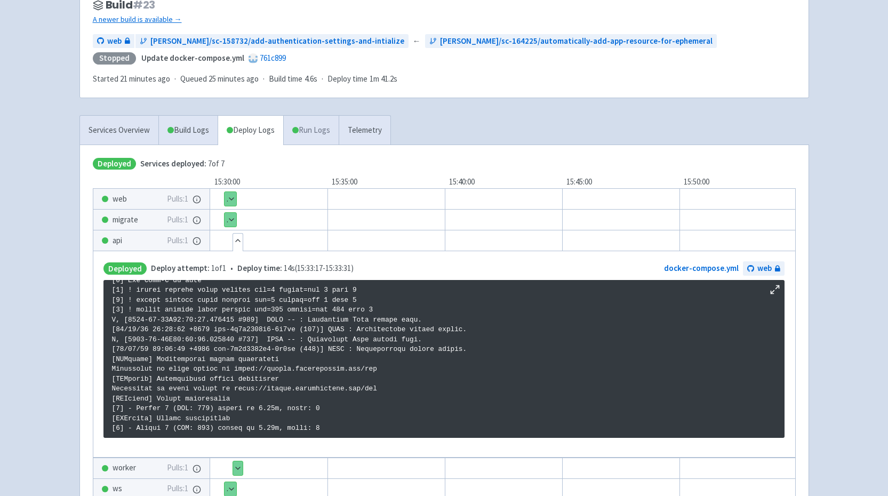
scroll to position [111, 0]
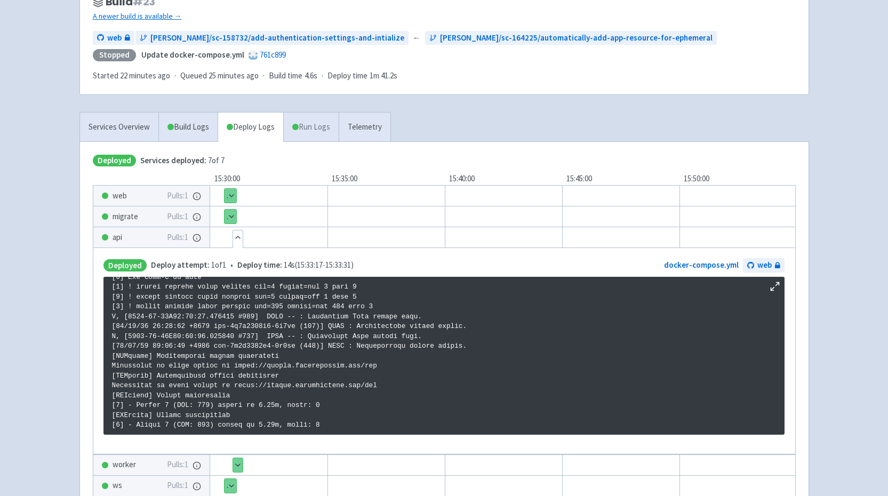
click at [315, 122] on link "Run Logs" at bounding box center [310, 127] width 55 height 29
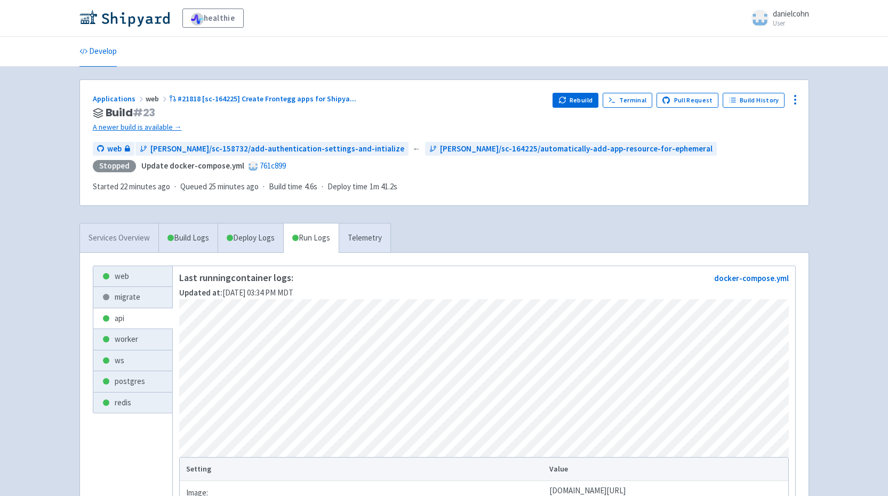
click at [125, 247] on link "Services Overview" at bounding box center [119, 237] width 78 height 29
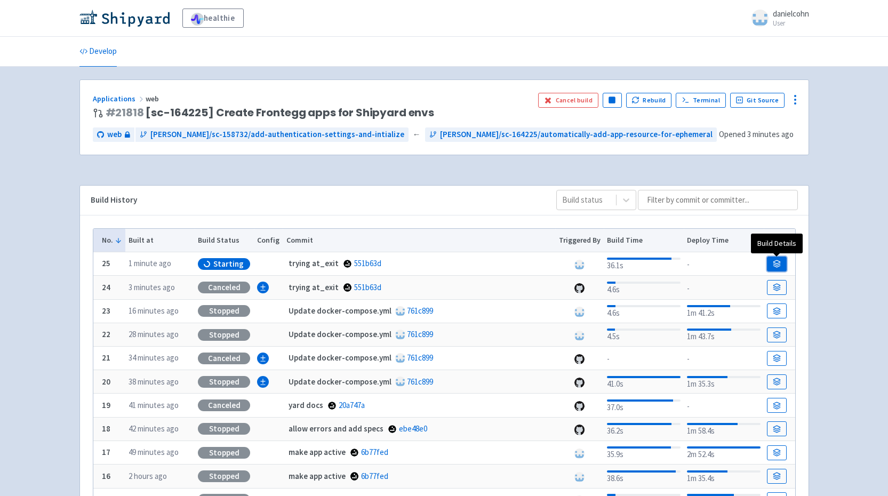
click at [777, 259] on link at bounding box center [776, 263] width 19 height 15
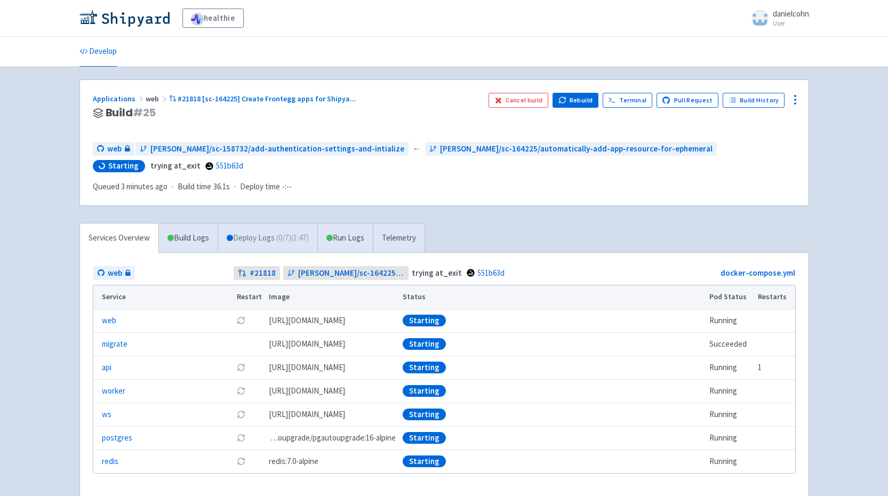
click at [272, 238] on link "Deploy Logs ( 0 / 7 ) (1:47)" at bounding box center [268, 237] width 100 height 29
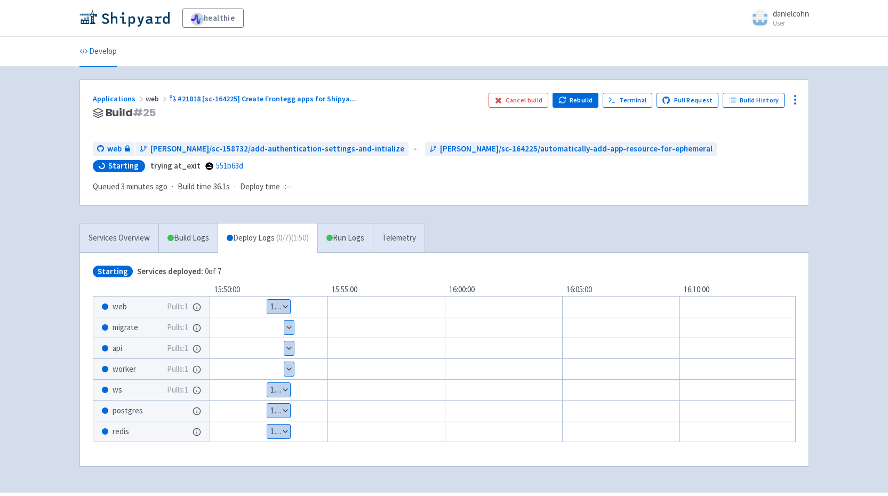
click at [289, 351] on button "Show details" at bounding box center [289, 348] width 10 height 14
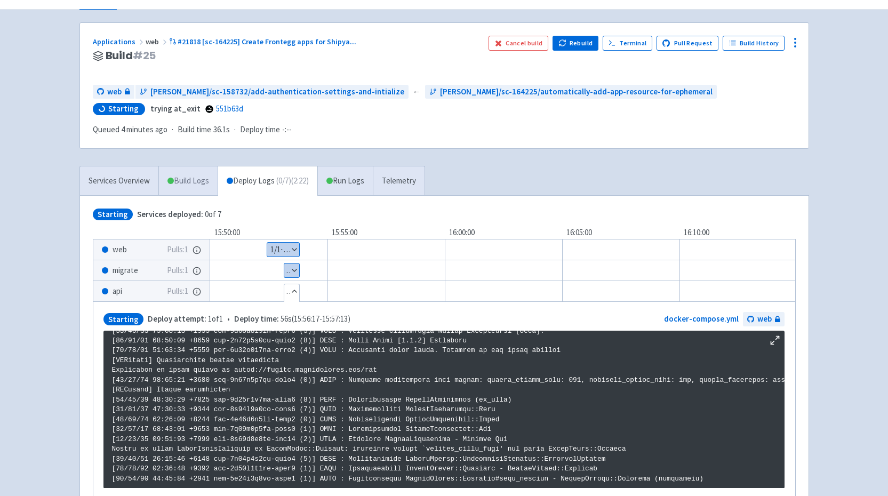
scroll to position [54, 0]
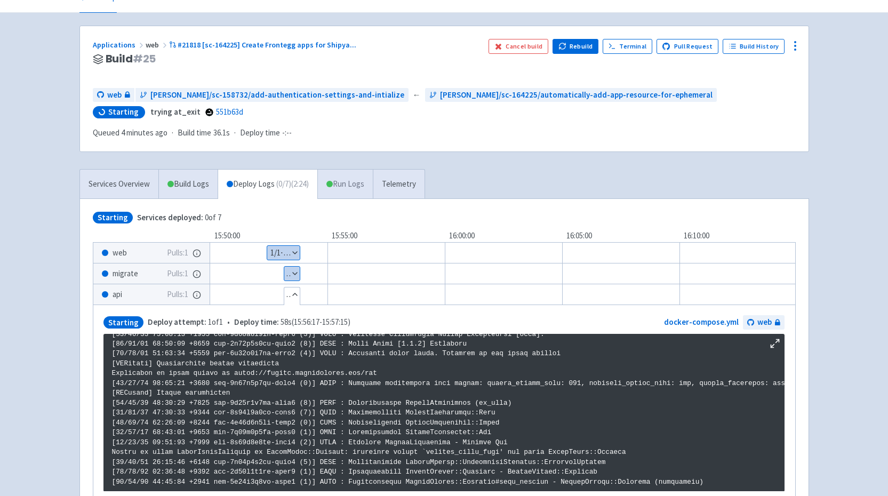
click at [355, 190] on link "Run Logs" at bounding box center [344, 184] width 55 height 29
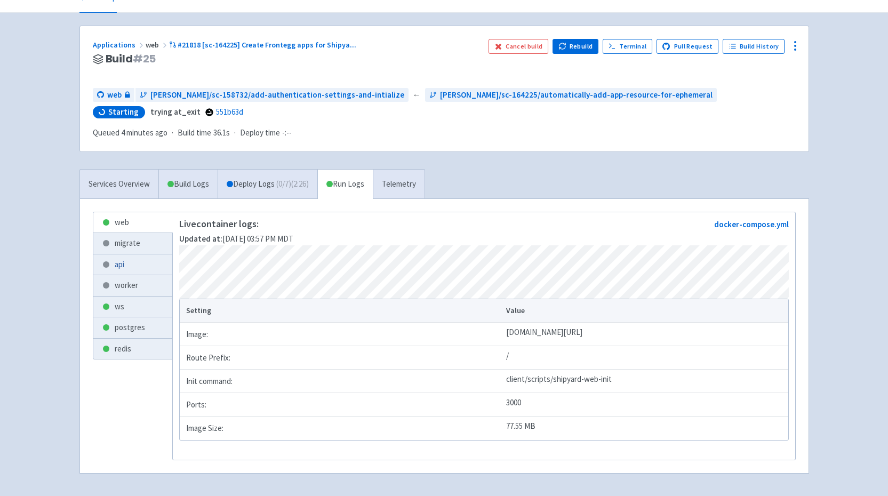
click at [137, 259] on link "api" at bounding box center [132, 264] width 79 height 21
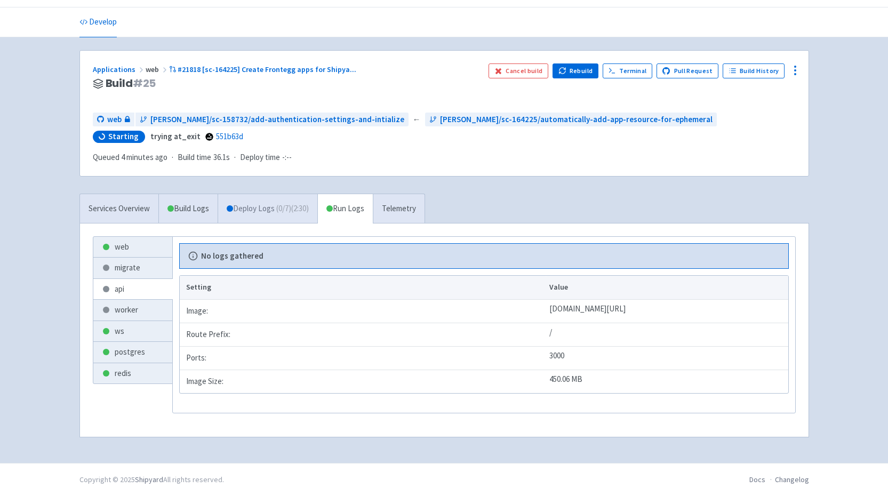
click at [300, 212] on span "( 0 / 7 ) (2:30)" at bounding box center [292, 209] width 33 height 12
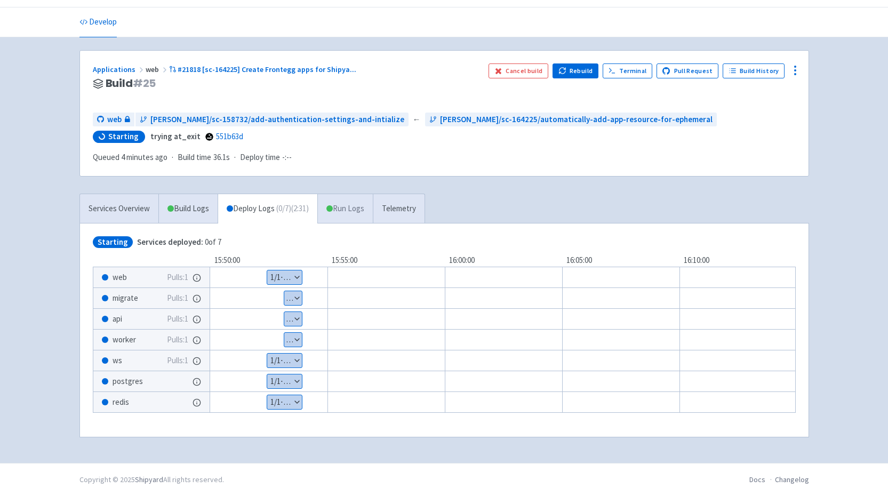
click at [364, 203] on link "Run Logs" at bounding box center [344, 208] width 55 height 29
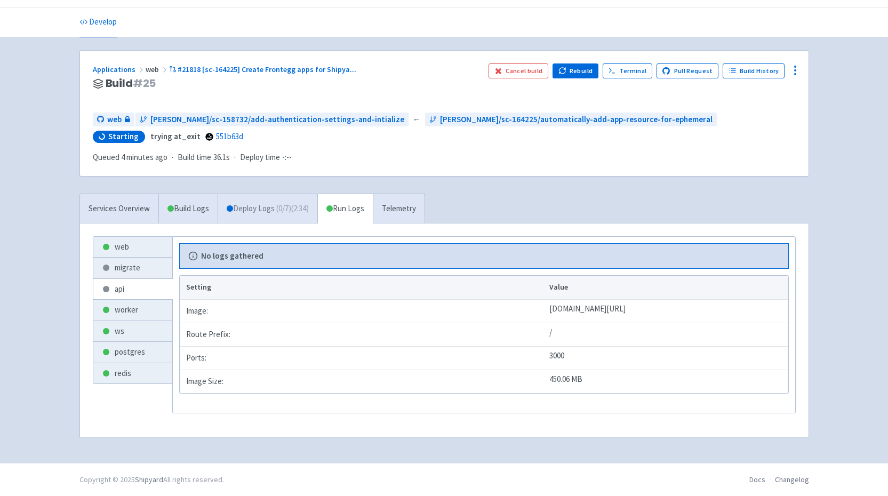
click at [291, 206] on span "( 0 / 7 ) (2:34)" at bounding box center [292, 209] width 33 height 12
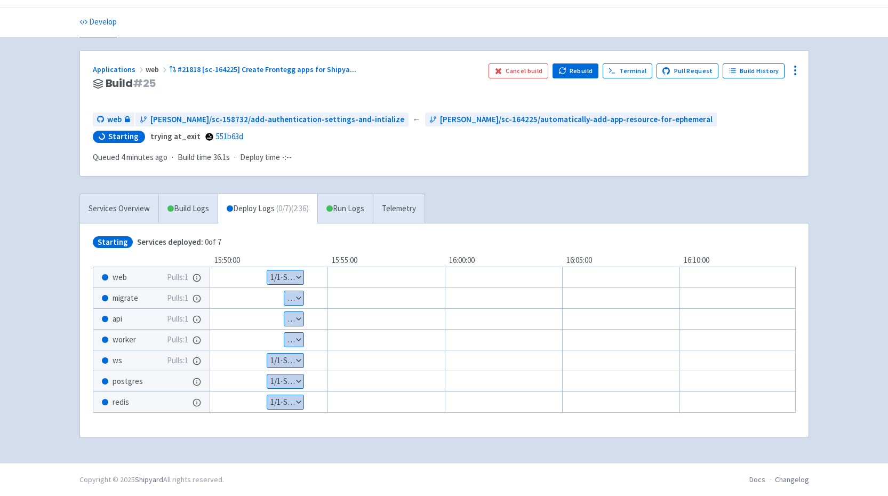
click at [291, 319] on button "Show details" at bounding box center [293, 319] width 19 height 14
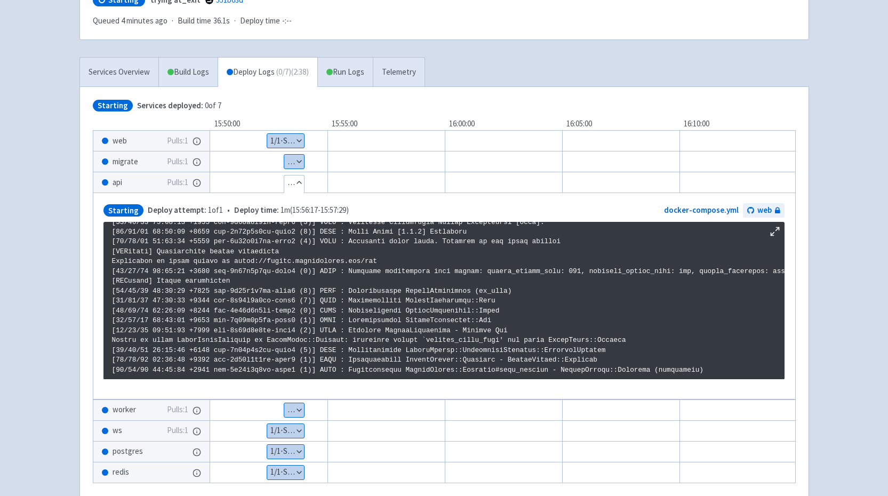
scroll to position [233, 0]
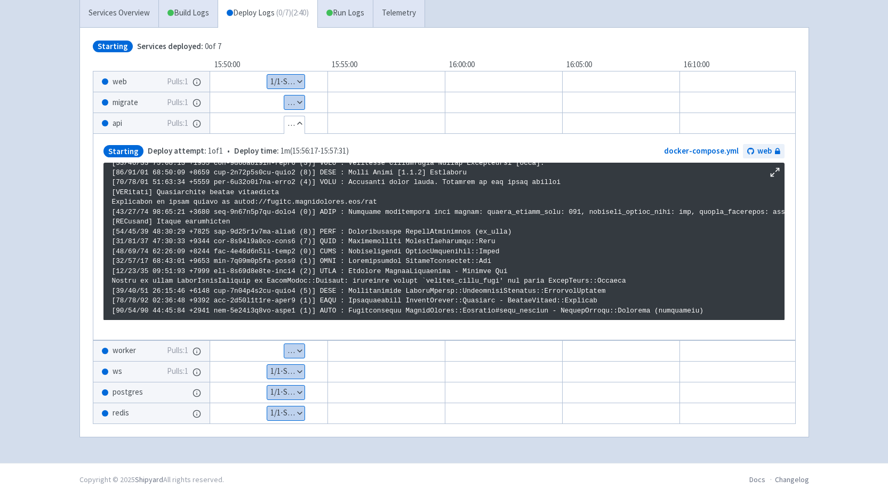
click at [392, 247] on p at bounding box center [444, 64] width 664 height 503
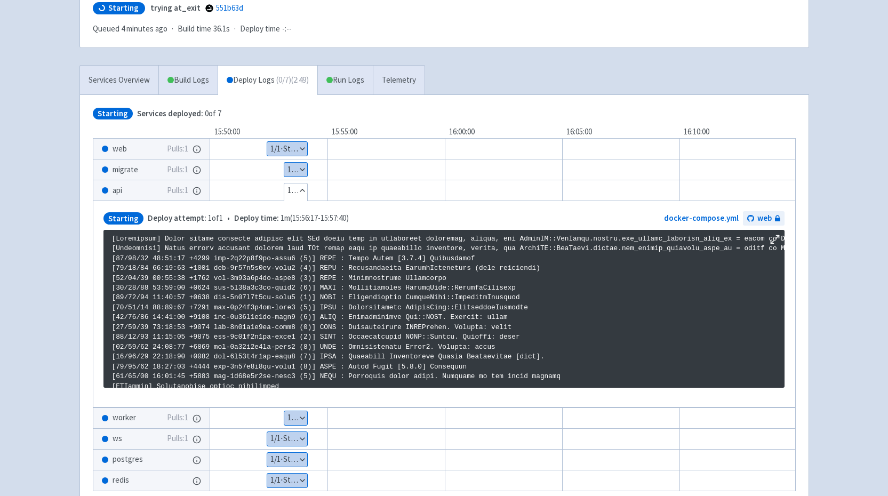
scroll to position [114, 0]
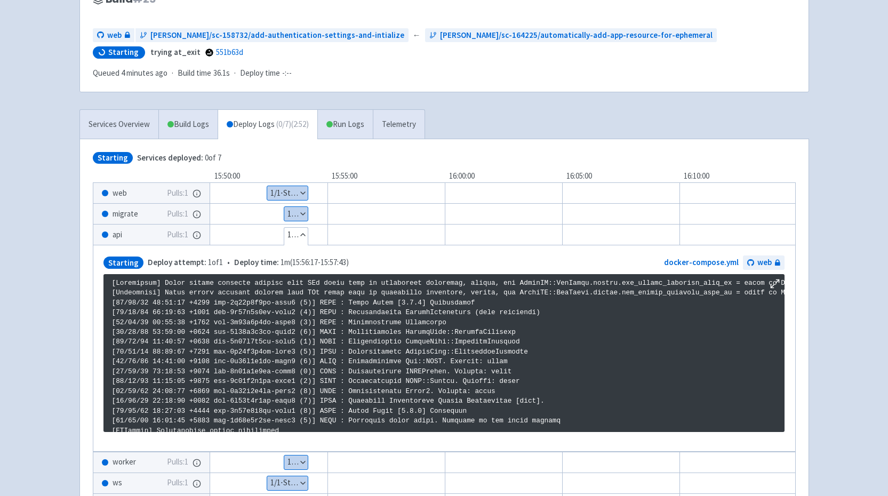
click at [308, 231] on div "Hide details 1 / 1 ⋅ Starting" at bounding box center [518, 234] width 683 height 21
click at [307, 233] on button "Hide details" at bounding box center [296, 235] width 24 height 14
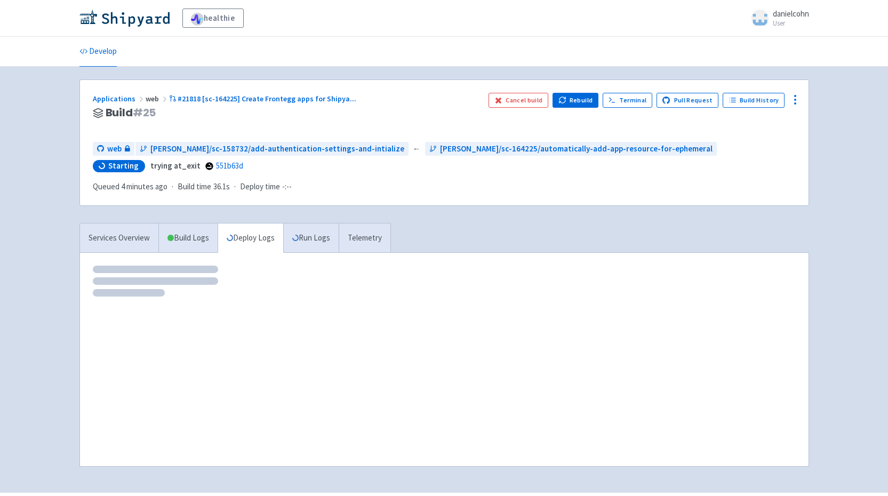
scroll to position [29, 0]
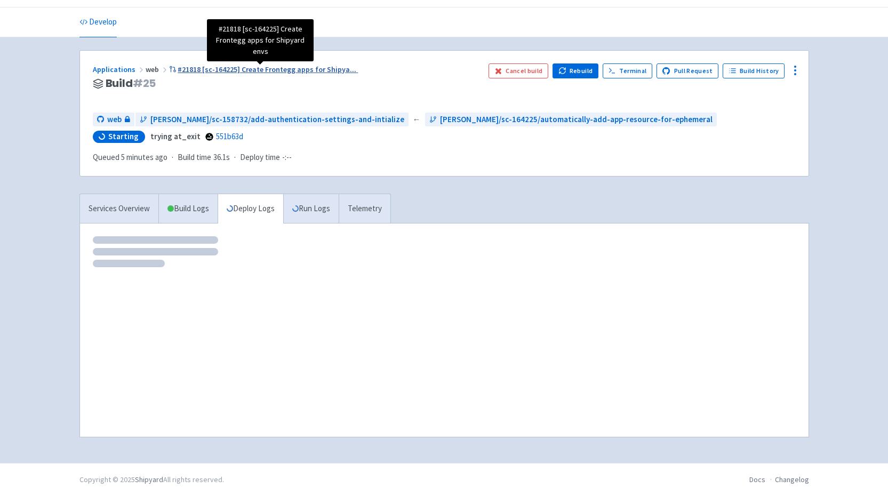
click at [272, 66] on span "#21818 [sc-164225] Create Frontegg apps for Shipya ..." at bounding box center [267, 70] width 179 height 10
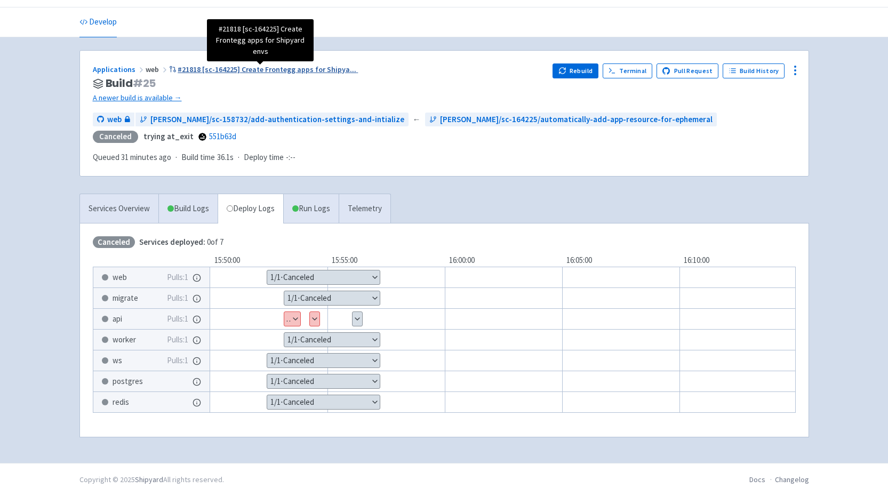
click at [320, 71] on span "#21818 [sc-164225] Create Frontegg apps for Shipya ..." at bounding box center [267, 70] width 179 height 10
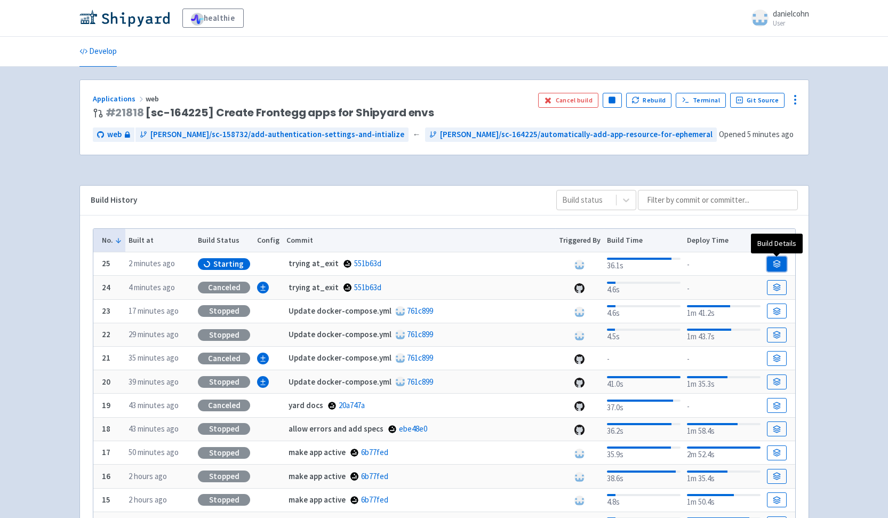
click at [774, 266] on icon at bounding box center [776, 267] width 7 height 2
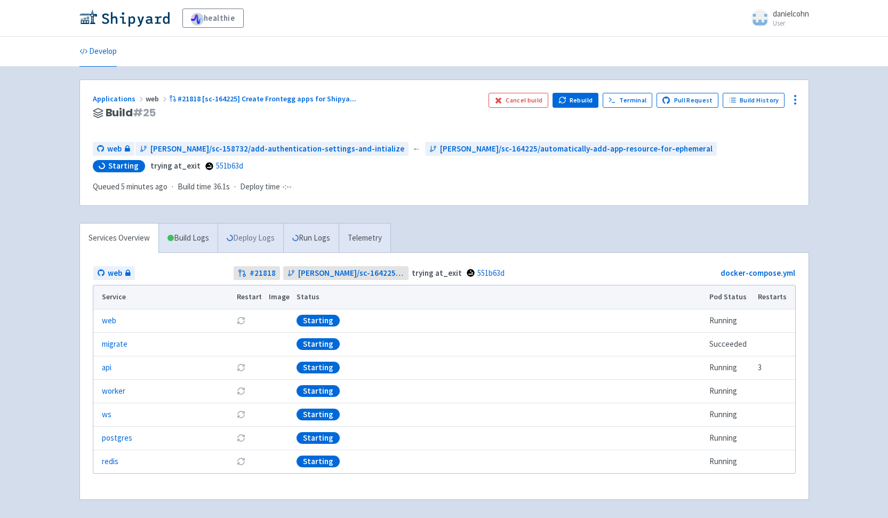
click at [270, 245] on link "Deploy Logs" at bounding box center [251, 237] width 66 height 29
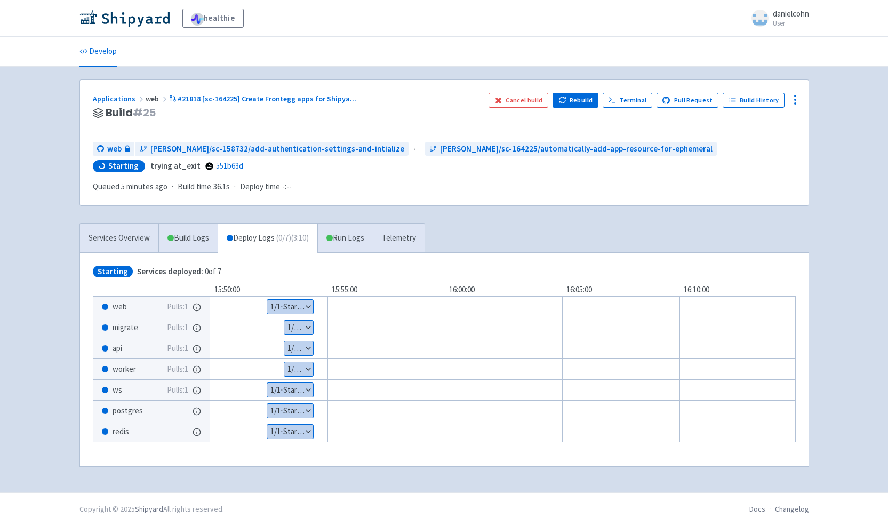
scroll to position [7, 0]
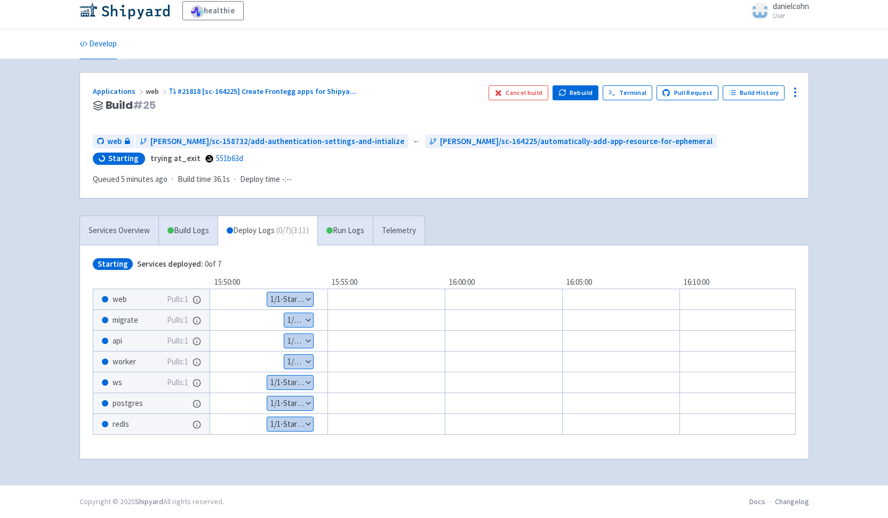
click at [303, 338] on button "Show details" at bounding box center [298, 341] width 29 height 14
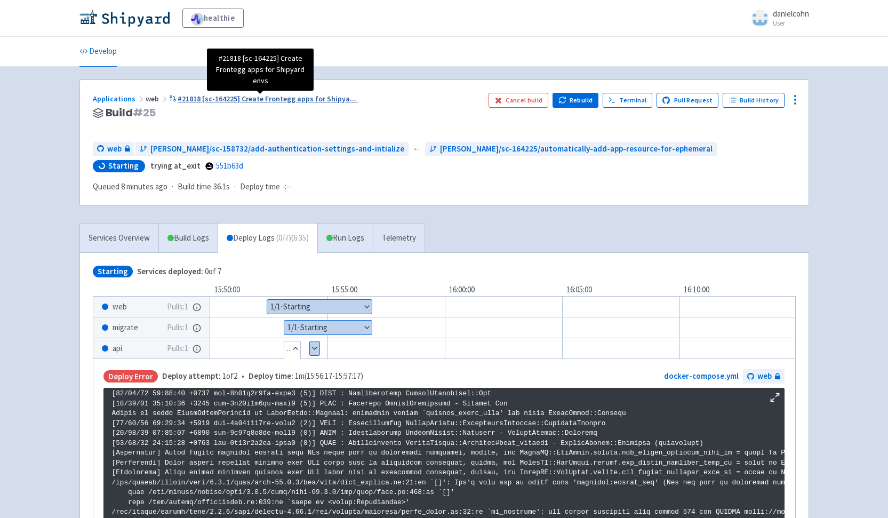
click at [272, 95] on span "#21818 [sc-164225] Create Frontegg apps for Shipya ..." at bounding box center [267, 99] width 179 height 10
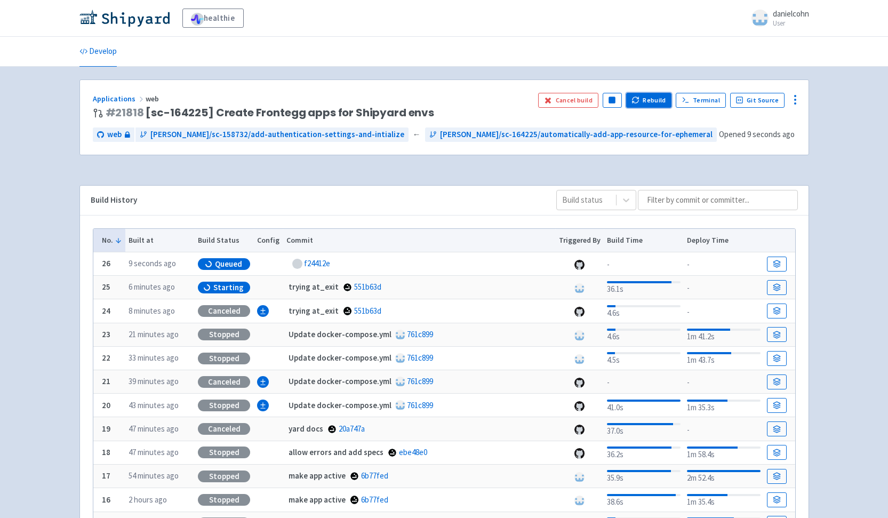
click at [672, 95] on button "Rebuild" at bounding box center [649, 100] width 46 height 15
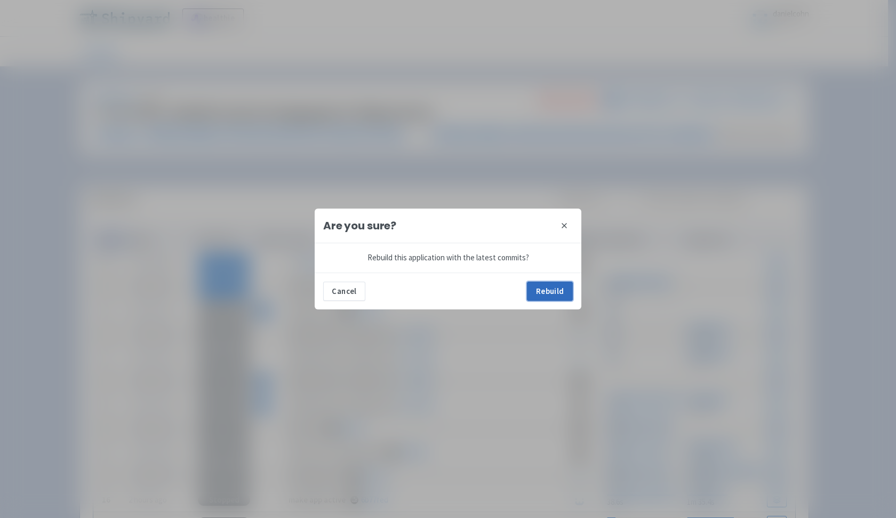
click at [554, 288] on button "Rebuild" at bounding box center [550, 291] width 46 height 19
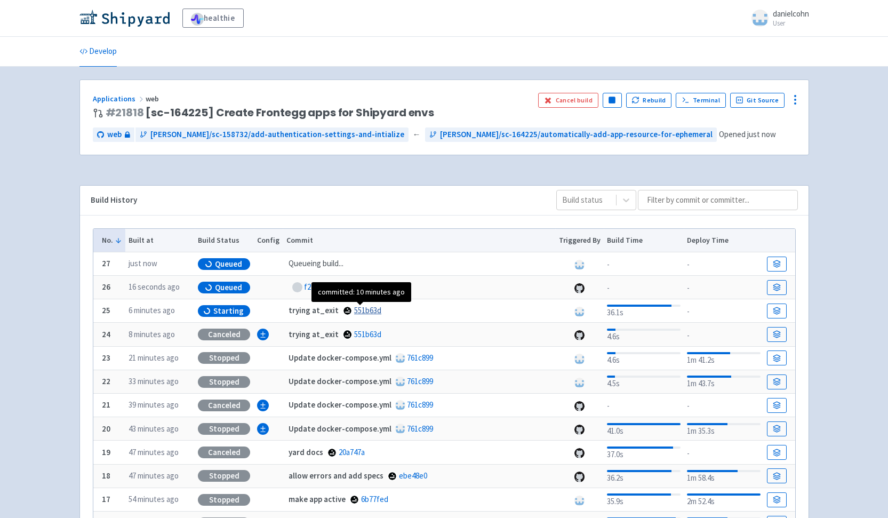
click at [354, 308] on link "551b63d" at bounding box center [367, 310] width 27 height 10
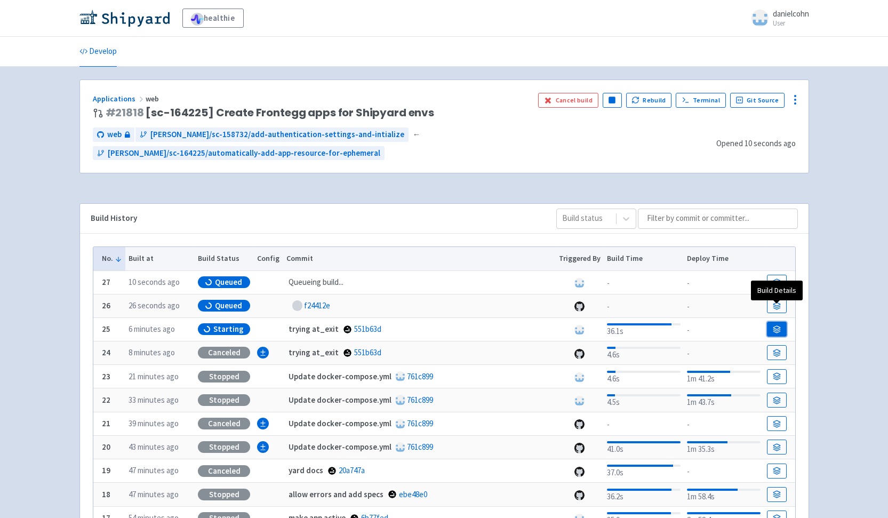
click at [773, 322] on link at bounding box center [776, 329] width 19 height 15
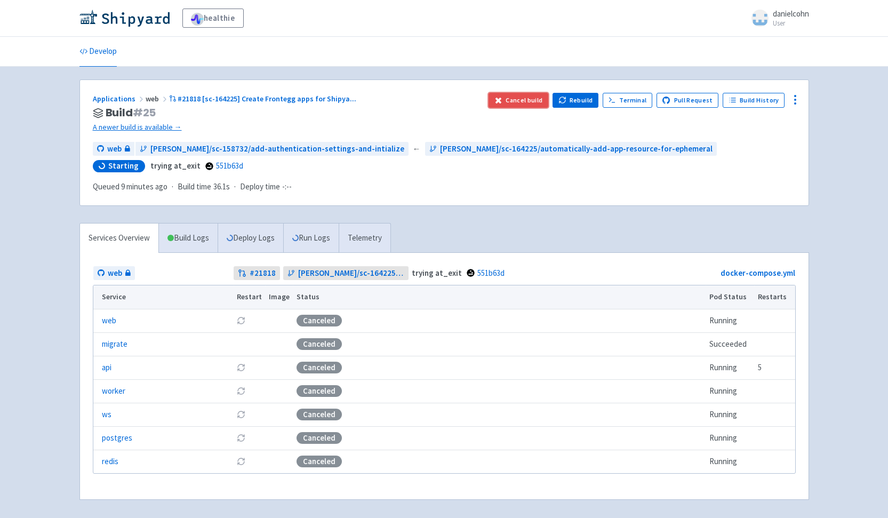
click at [539, 96] on button "Cancel build" at bounding box center [518, 100] width 60 height 15
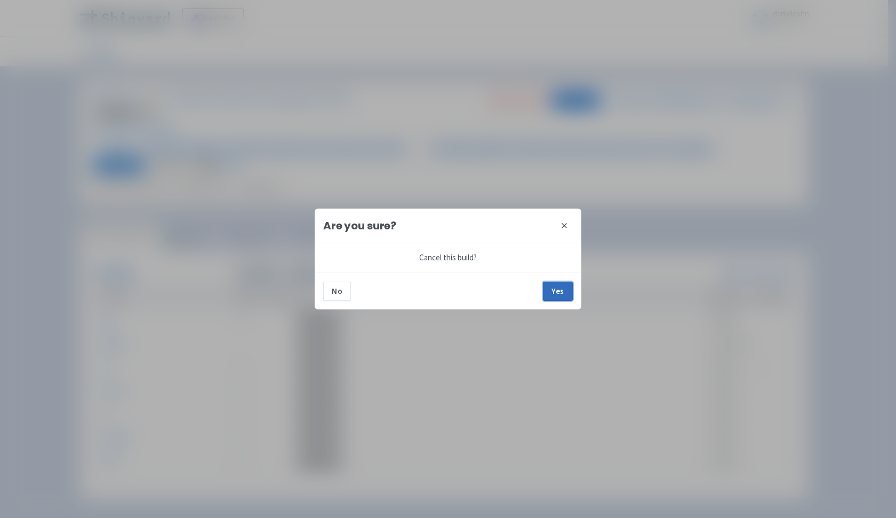
click at [557, 288] on button "Yes" at bounding box center [558, 291] width 30 height 19
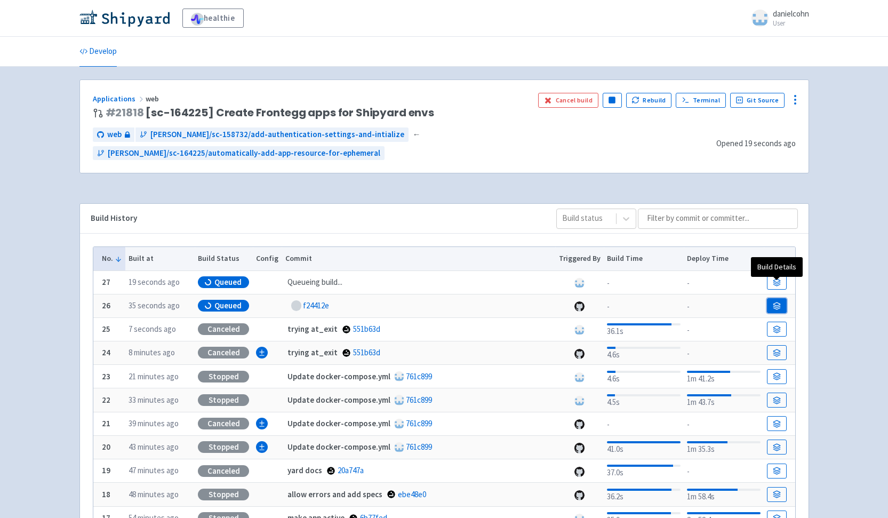
click at [771, 298] on link at bounding box center [776, 305] width 19 height 15
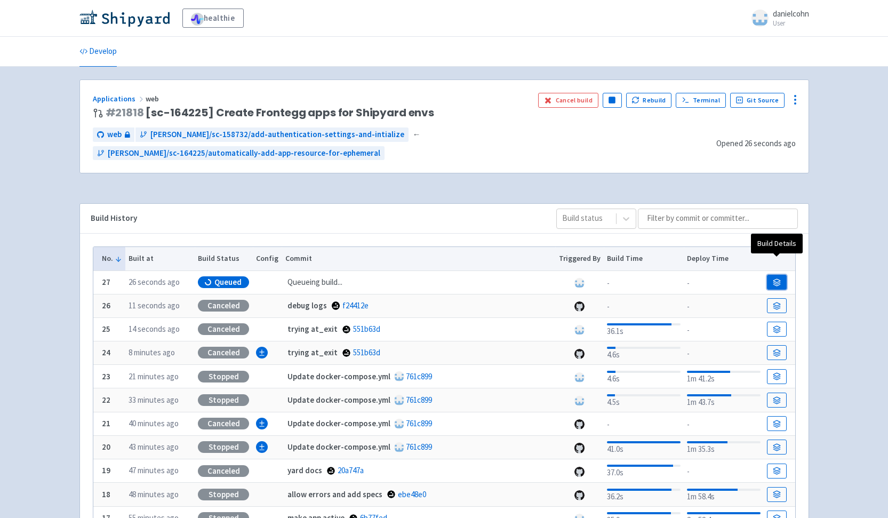
click at [777, 278] on icon at bounding box center [777, 282] width 8 height 8
click at [773, 278] on icon at bounding box center [777, 282] width 8 height 8
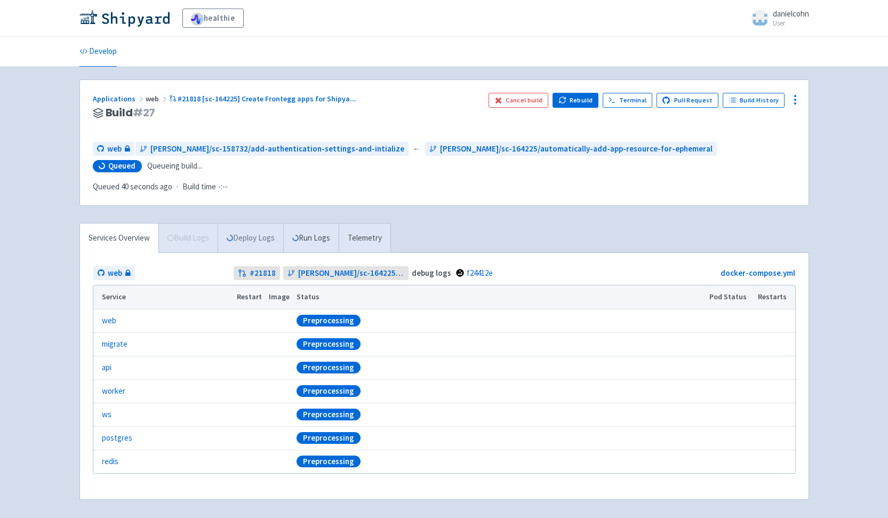
click at [241, 234] on link "Deploy Logs" at bounding box center [251, 237] width 66 height 29
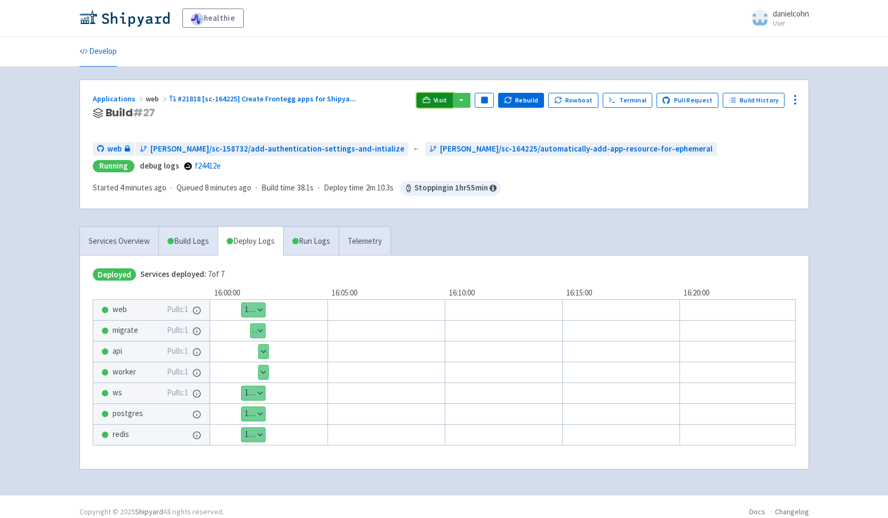
click at [453, 102] on link "Visit" at bounding box center [434, 100] width 36 height 15
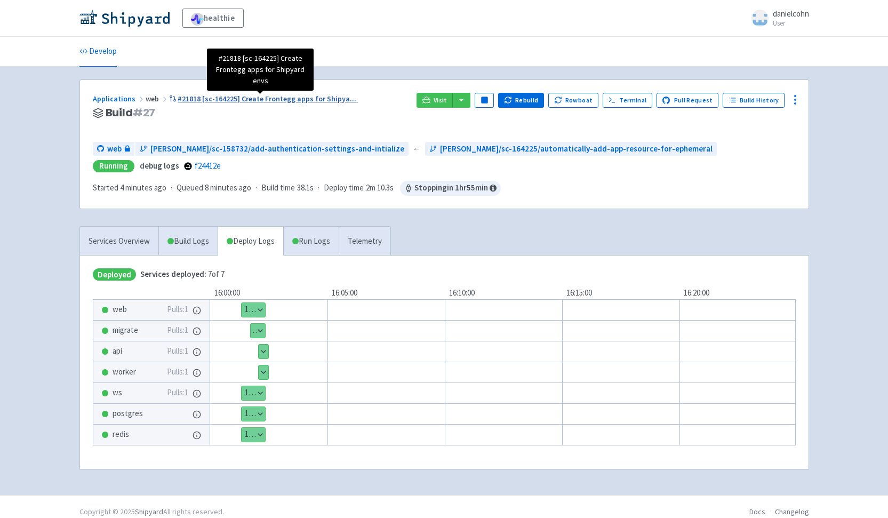
click at [288, 102] on span "#21818 [sc-164225] Create Frontegg apps for Shipya ..." at bounding box center [267, 99] width 179 height 10
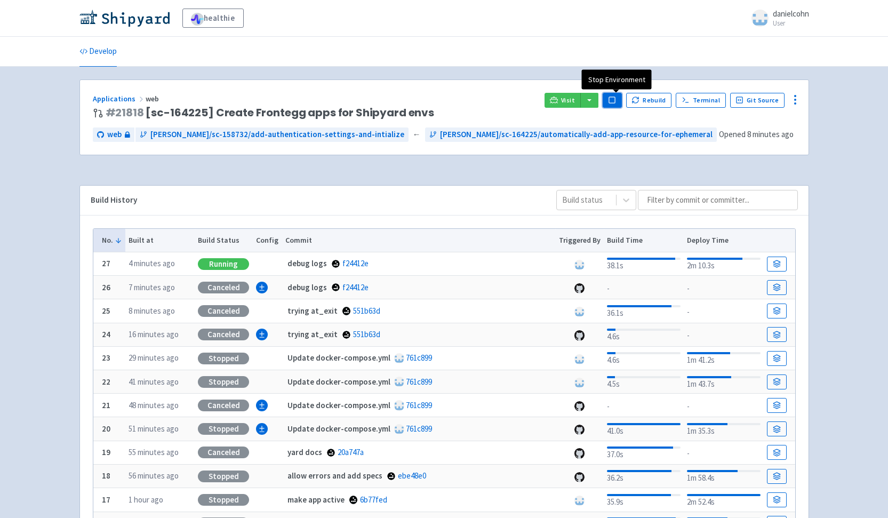
click at [616, 102] on icon "button" at bounding box center [612, 100] width 8 height 8
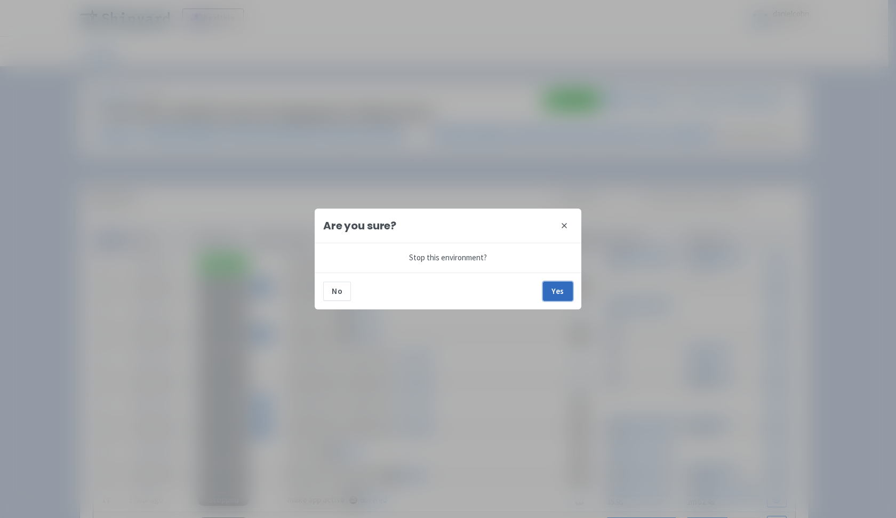
click at [560, 286] on button "Yes" at bounding box center [558, 291] width 30 height 19
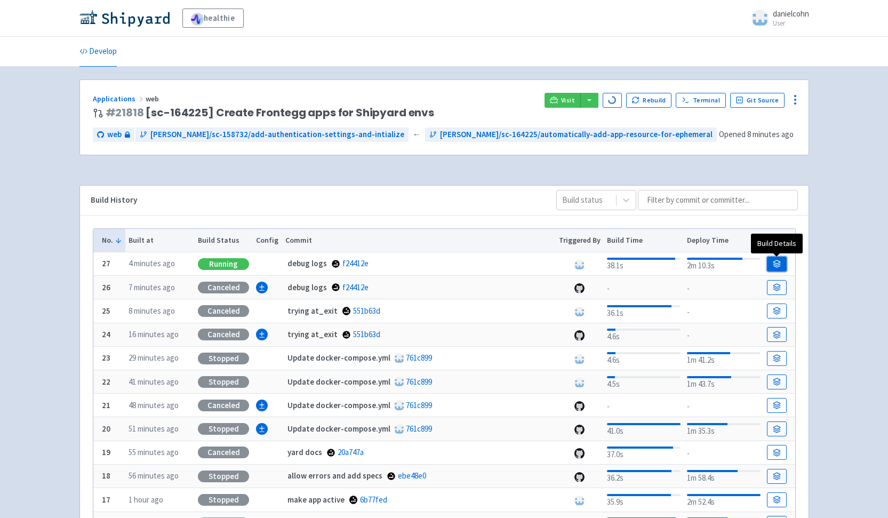
click at [774, 261] on icon at bounding box center [777, 264] width 8 height 8
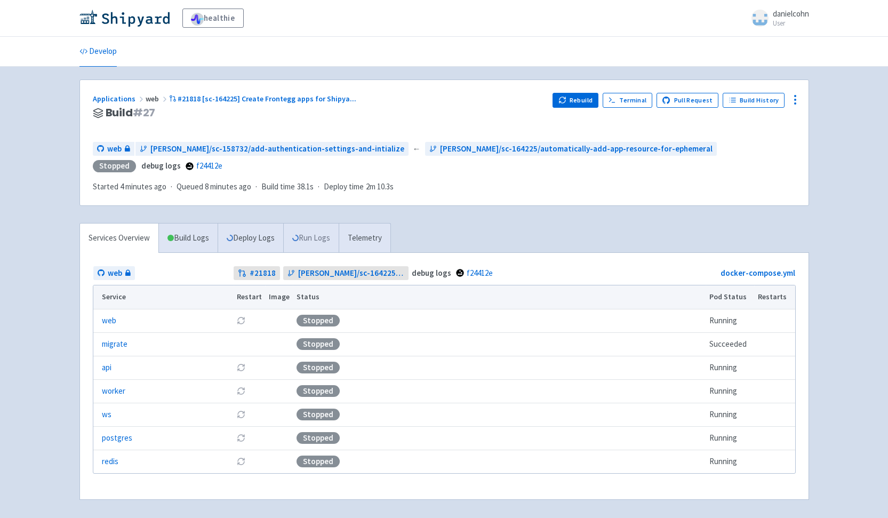
click at [316, 241] on link "Run Logs" at bounding box center [310, 237] width 55 height 29
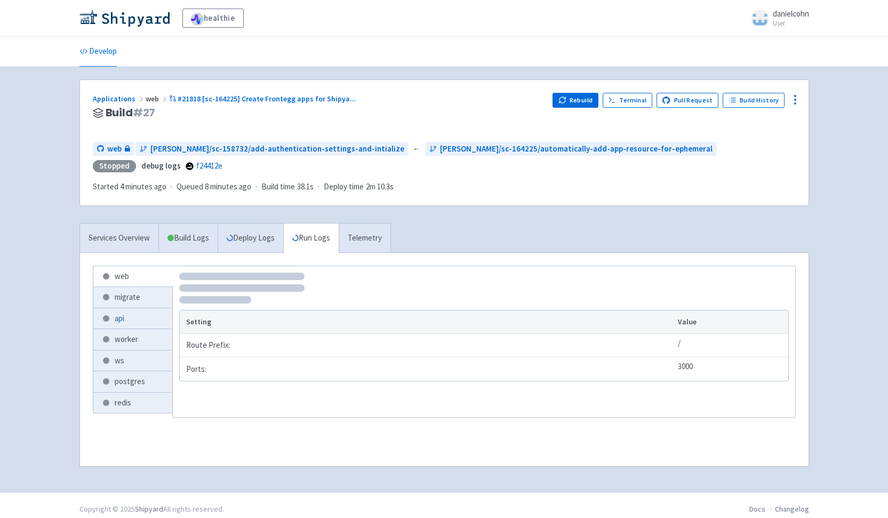
click at [140, 325] on link "api" at bounding box center [132, 318] width 79 height 21
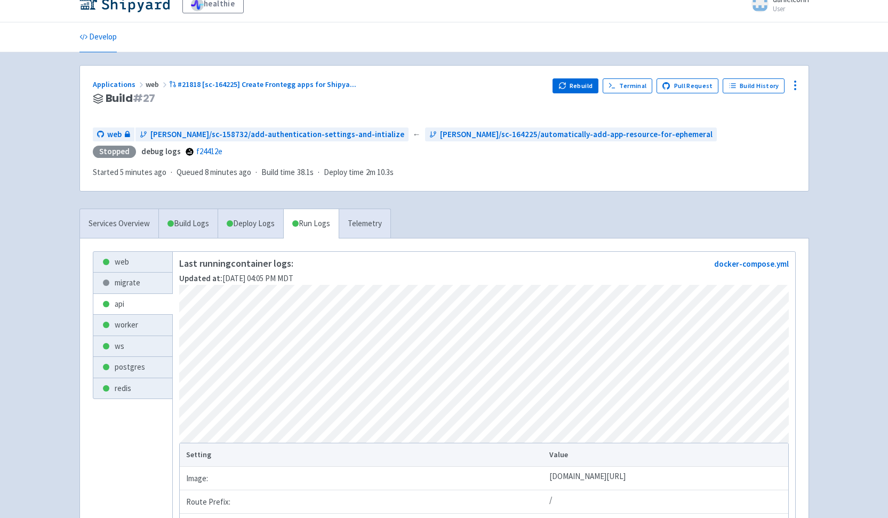
scroll to position [17, 0]
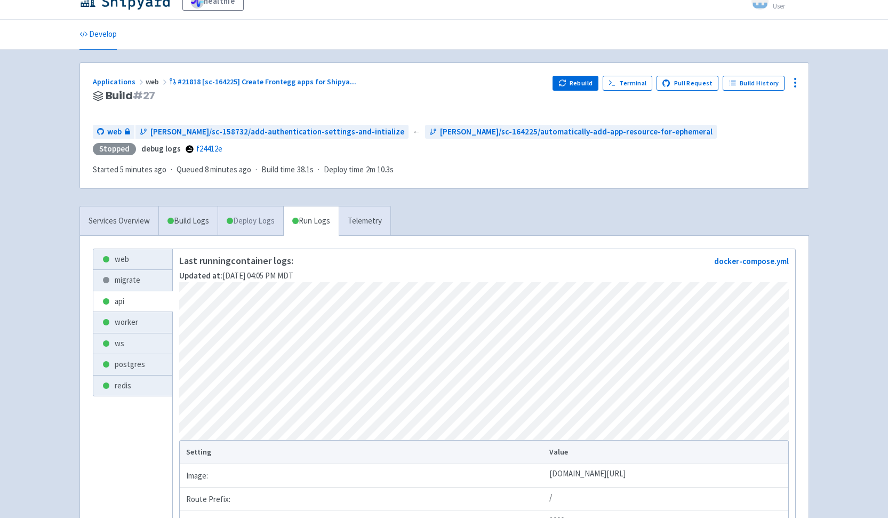
click at [268, 218] on link "Deploy Logs" at bounding box center [251, 220] width 66 height 29
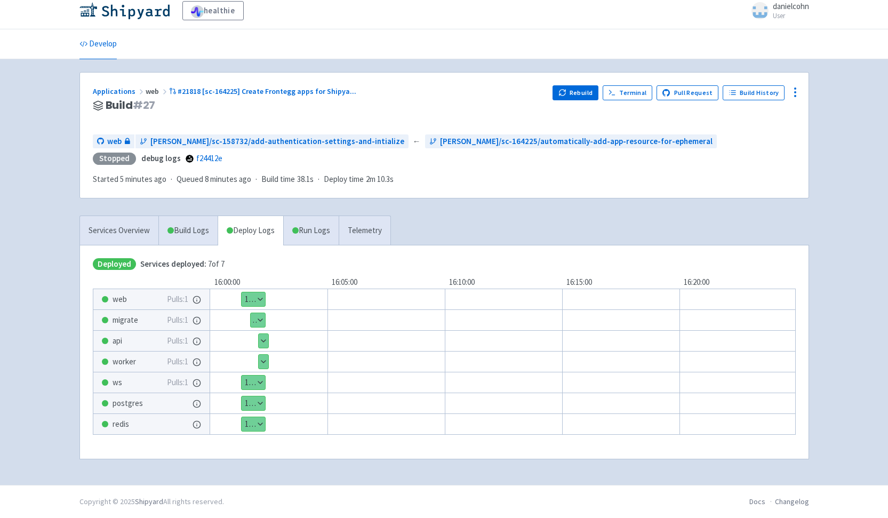
click at [263, 340] on button "Show details" at bounding box center [264, 341] width 10 height 14
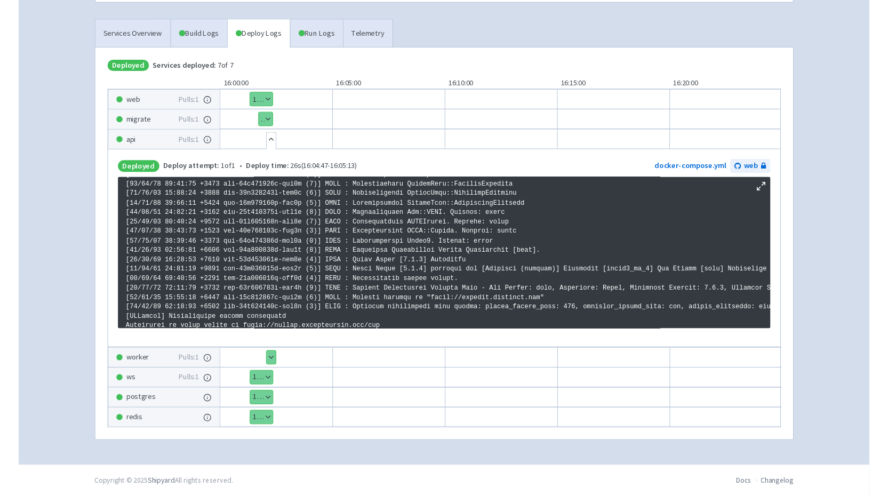
scroll to position [422, 0]
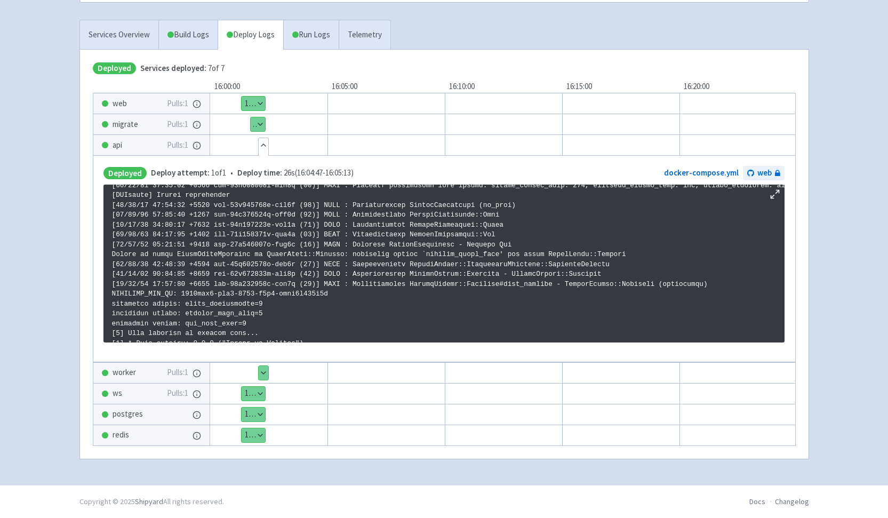
click at [434, 253] on p at bounding box center [444, 383] width 664 height 1232
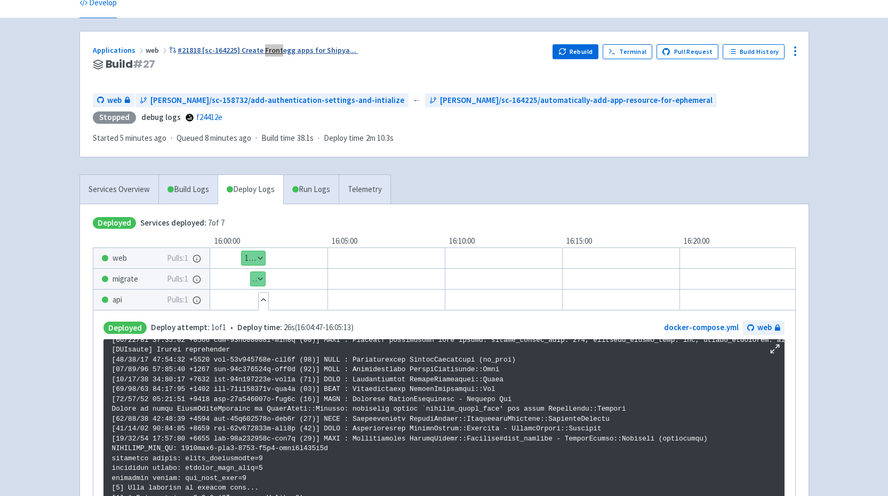
scroll to position [43, 0]
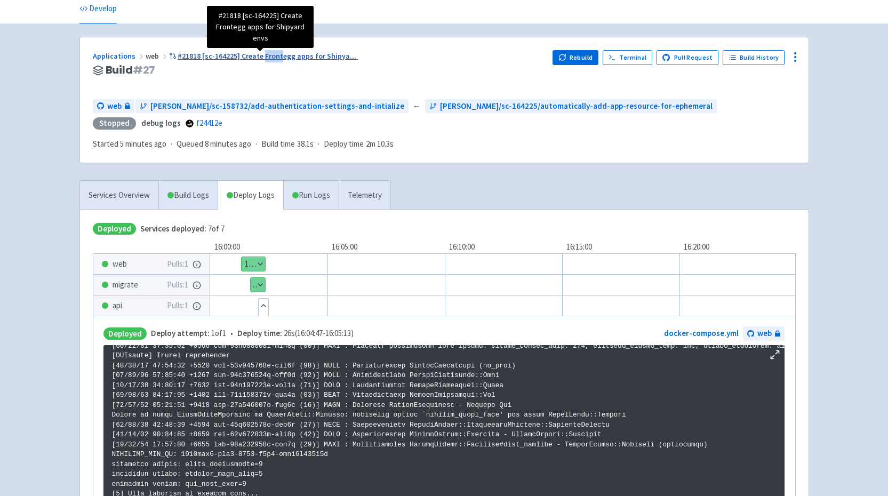
click at [236, 57] on span "#21818 [sc-164225] Create Frontegg apps for Shipya ..." at bounding box center [267, 56] width 179 height 10
click at [309, 55] on span "#21818 [sc-164225] Create Frontegg apps for Shipya ..." at bounding box center [267, 56] width 179 height 10
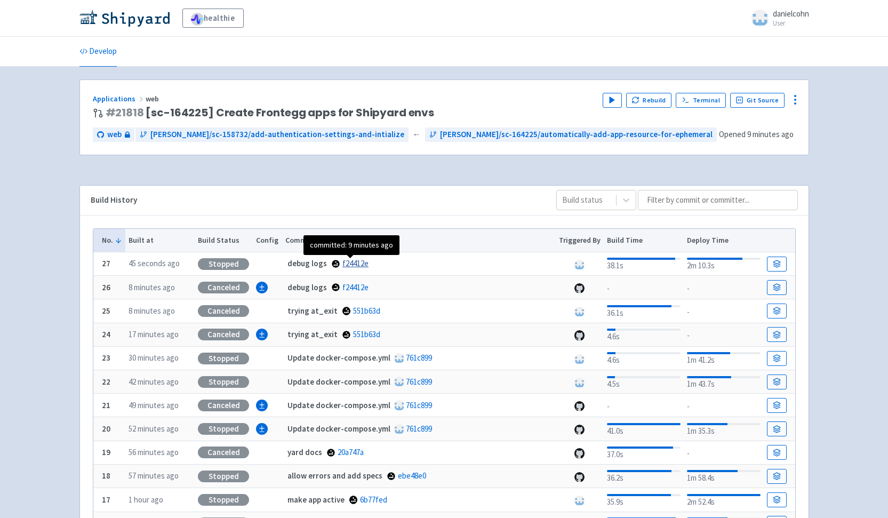
click at [361, 263] on link "f24412e" at bounding box center [355, 263] width 26 height 10
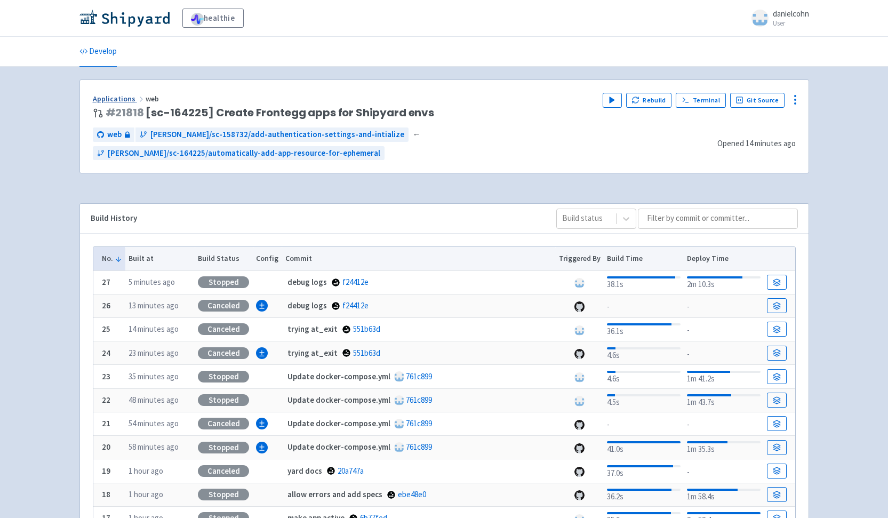
click at [129, 98] on link "Applications" at bounding box center [119, 99] width 53 height 10
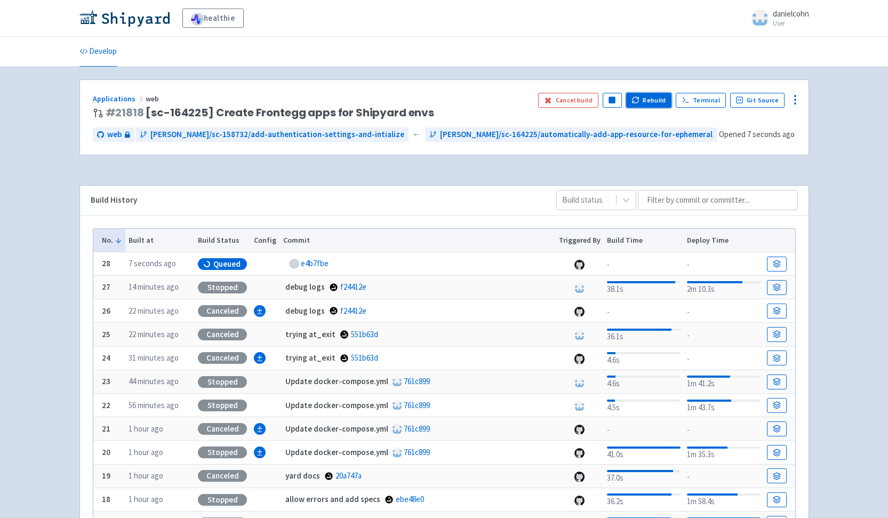
click at [639, 103] on icon "button" at bounding box center [635, 100] width 8 height 8
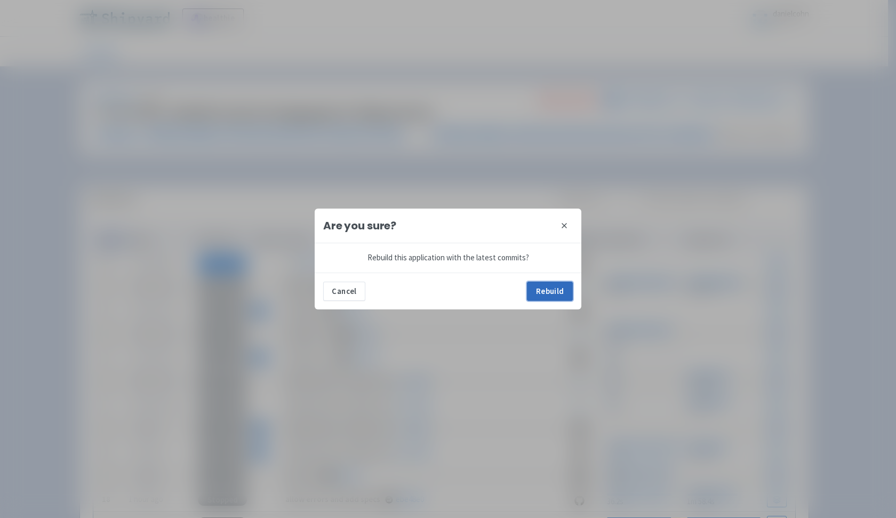
click at [542, 294] on button "Rebuild" at bounding box center [550, 291] width 46 height 19
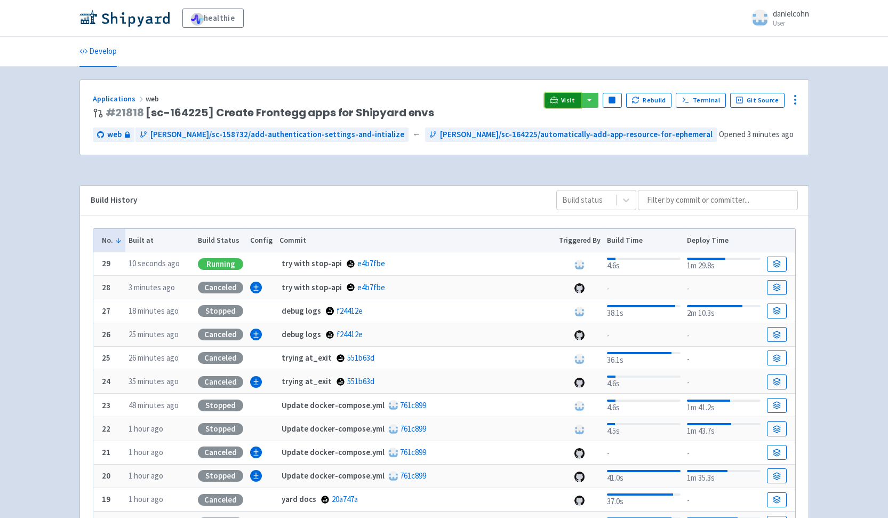
click at [574, 100] on span "Visit" at bounding box center [568, 100] width 14 height 9
click at [531, 185] on div "Applications web # 21818 [sc-164225] Create Frontegg apps for Shipyard envs Vis…" at bounding box center [443, 369] width 729 height 581
click at [614, 99] on rect "button" at bounding box center [612, 100] width 6 height 6
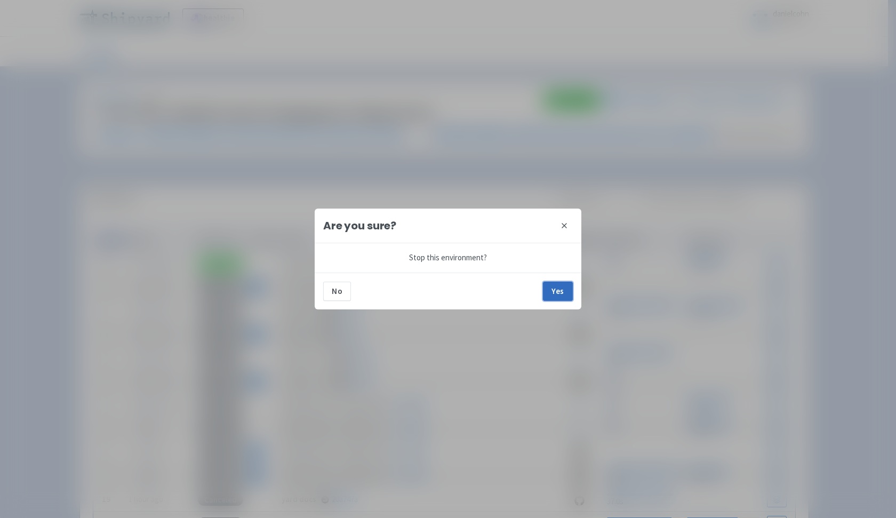
click at [560, 290] on button "Yes" at bounding box center [558, 291] width 30 height 19
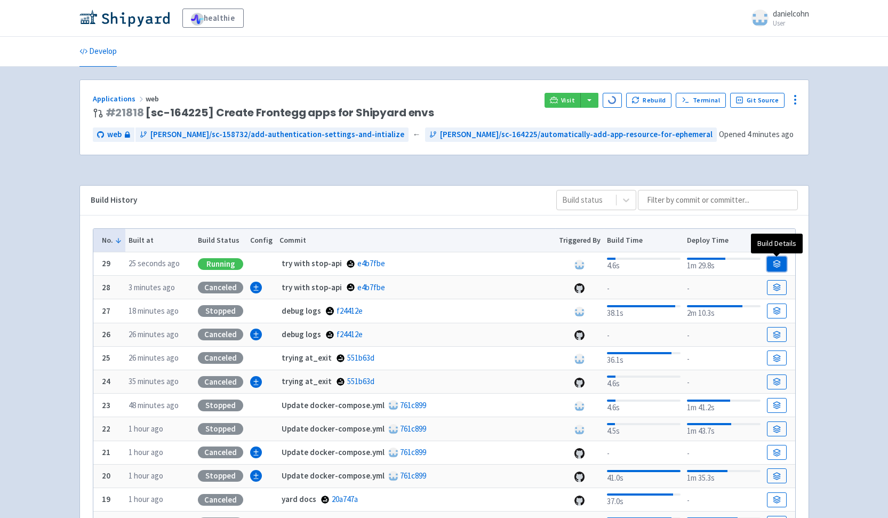
click at [781, 263] on icon at bounding box center [777, 264] width 8 height 8
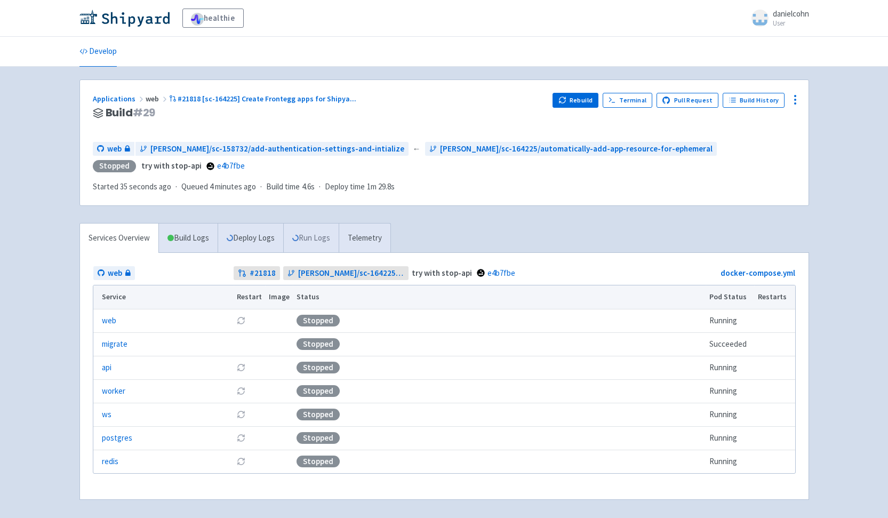
click at [306, 239] on link "Run Logs" at bounding box center [310, 237] width 55 height 29
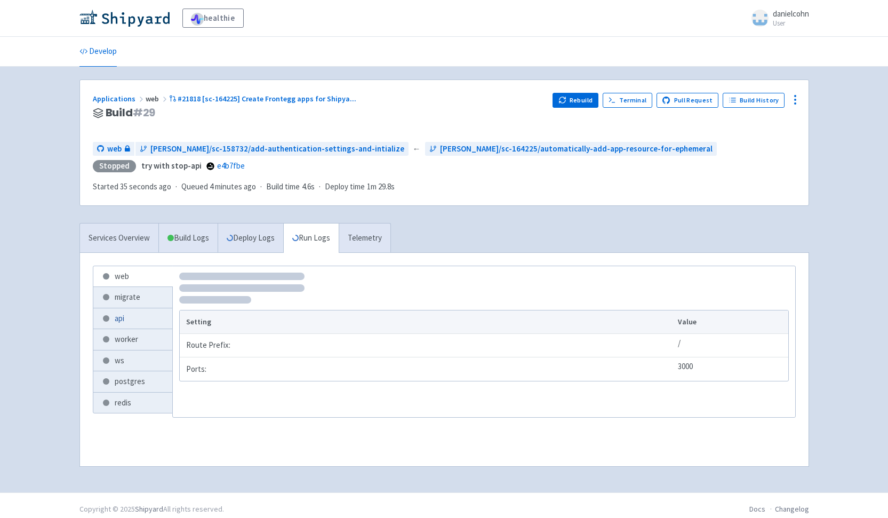
click at [140, 316] on link "api" at bounding box center [132, 318] width 79 height 21
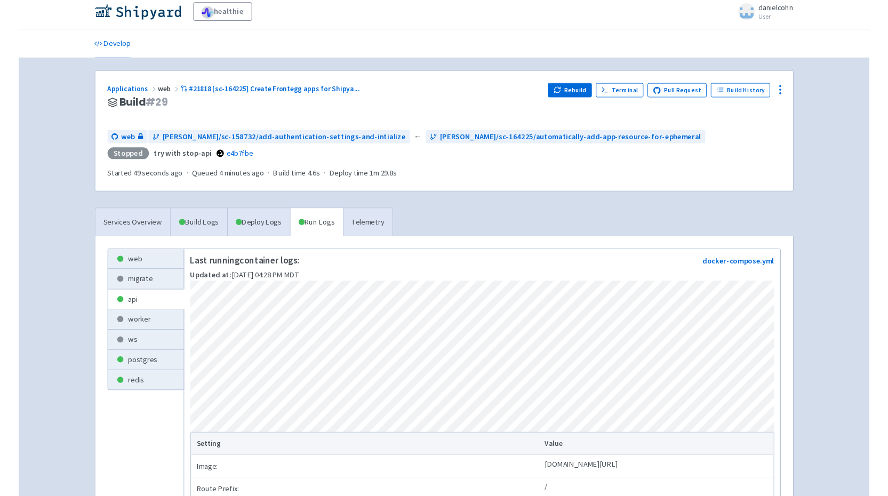
scroll to position [162, 0]
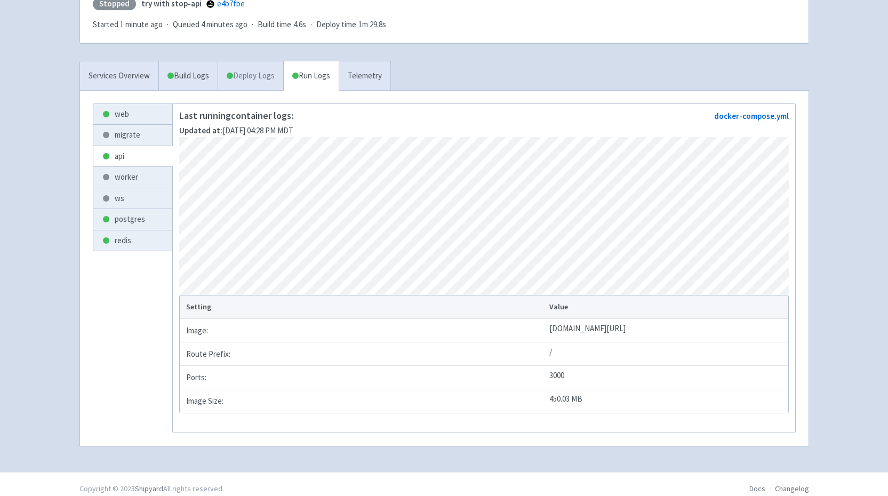
click at [258, 72] on link "Deploy Logs" at bounding box center [251, 75] width 66 height 29
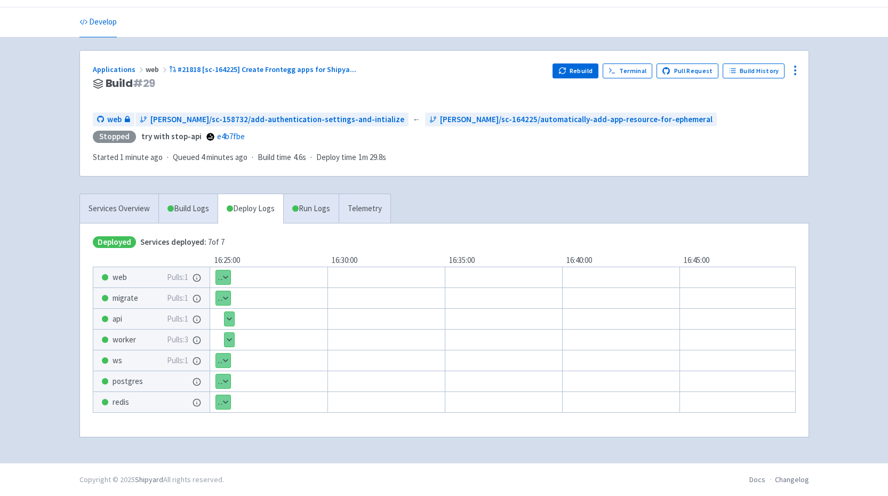
click at [228, 320] on button "Show details" at bounding box center [229, 319] width 10 height 14
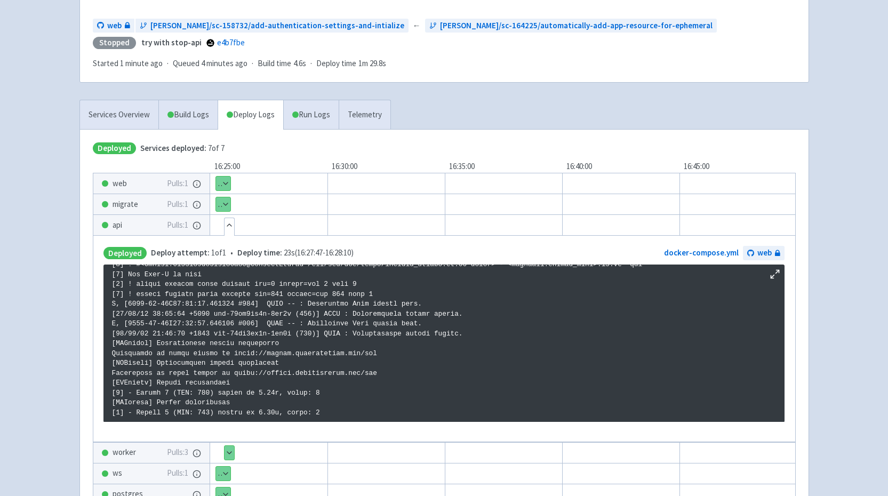
scroll to position [456, 0]
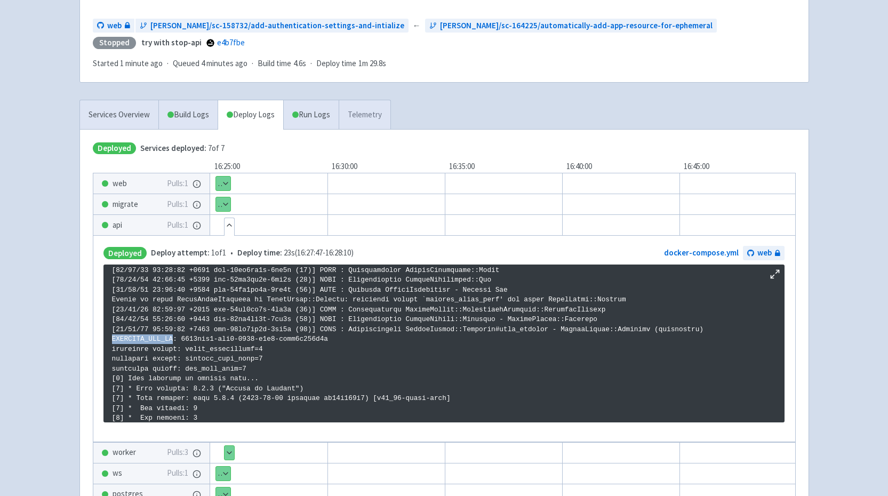
click at [371, 118] on link "Telemetry" at bounding box center [365, 114] width 52 height 29
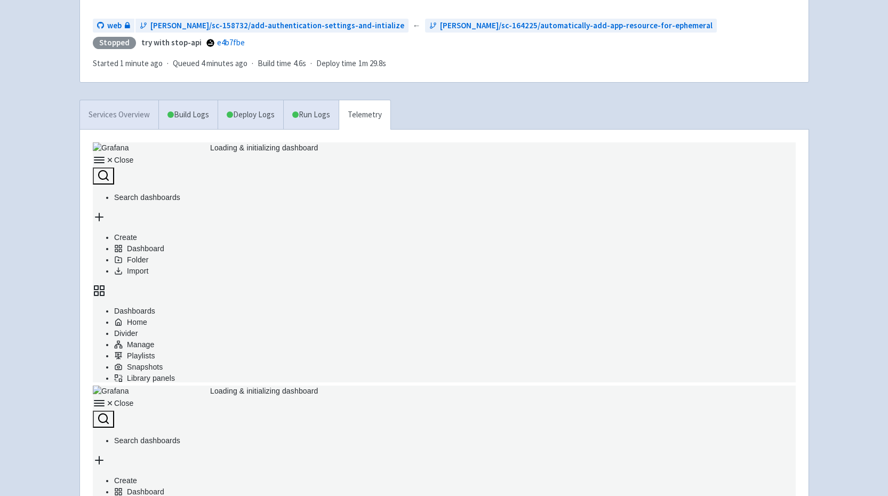
click at [131, 125] on link "Services Overview" at bounding box center [119, 114] width 78 height 29
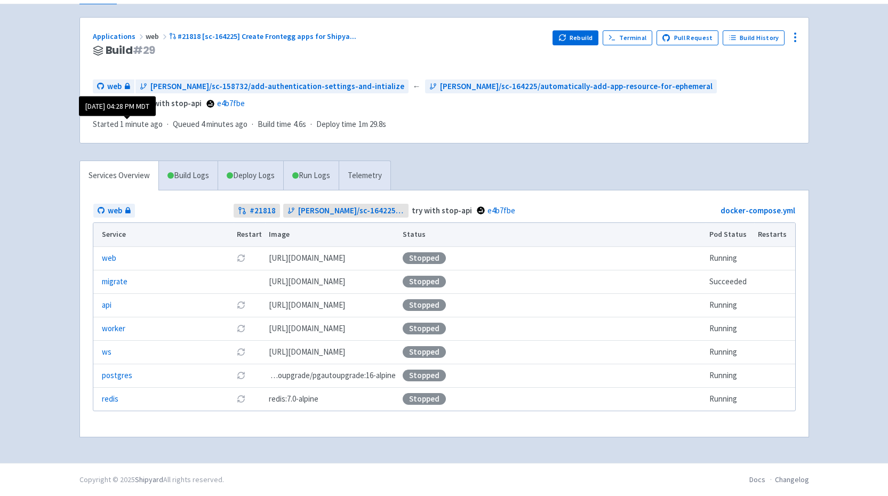
scroll to position [63, 0]
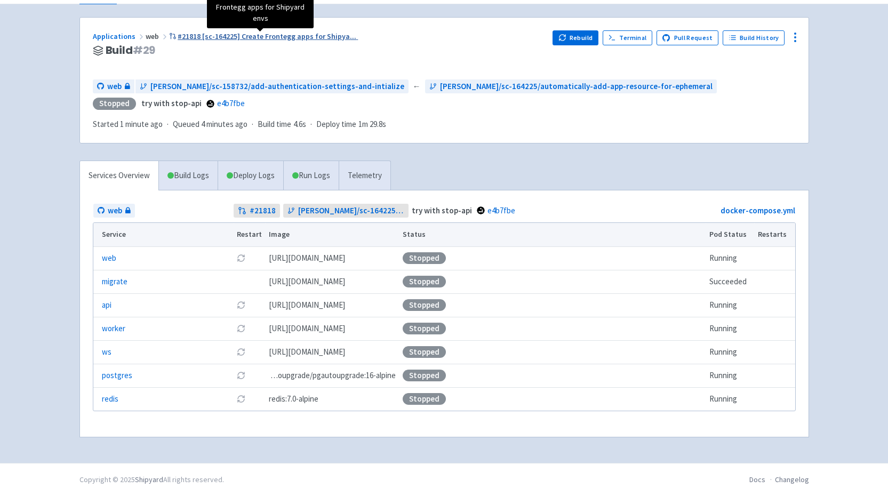
click at [305, 39] on span "#21818 [sc-164225] Create Frontegg apps for Shipya ..." at bounding box center [267, 36] width 179 height 10
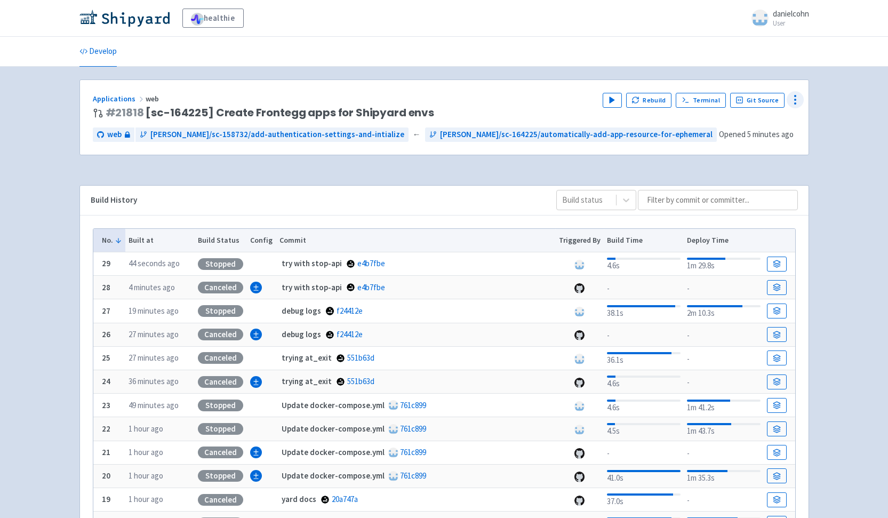
click at [800, 103] on icon at bounding box center [795, 99] width 13 height 13
click at [621, 174] on div "Applications web # 21818 [sc-164225] Create Frontegg apps for Shipyard envs Pla…" at bounding box center [443, 369] width 729 height 581
click at [775, 265] on icon at bounding box center [776, 265] width 7 height 2
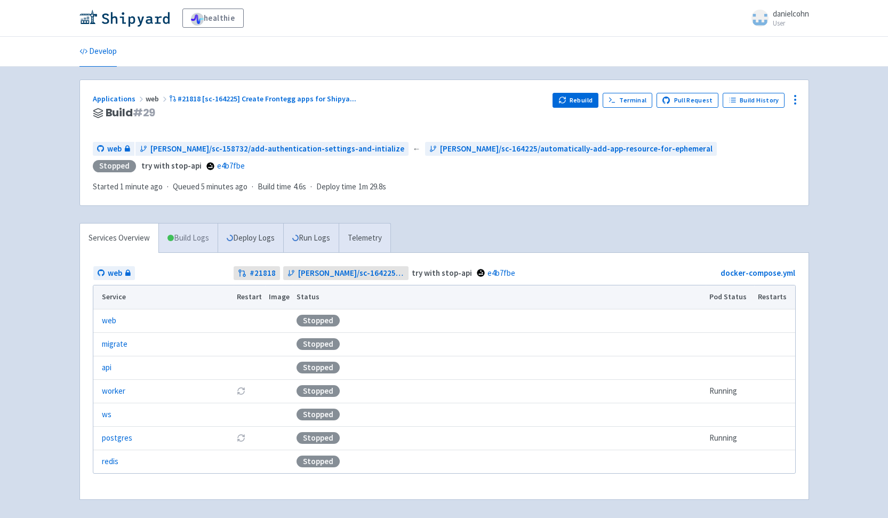
click at [197, 251] on link "Build Logs" at bounding box center [188, 237] width 59 height 29
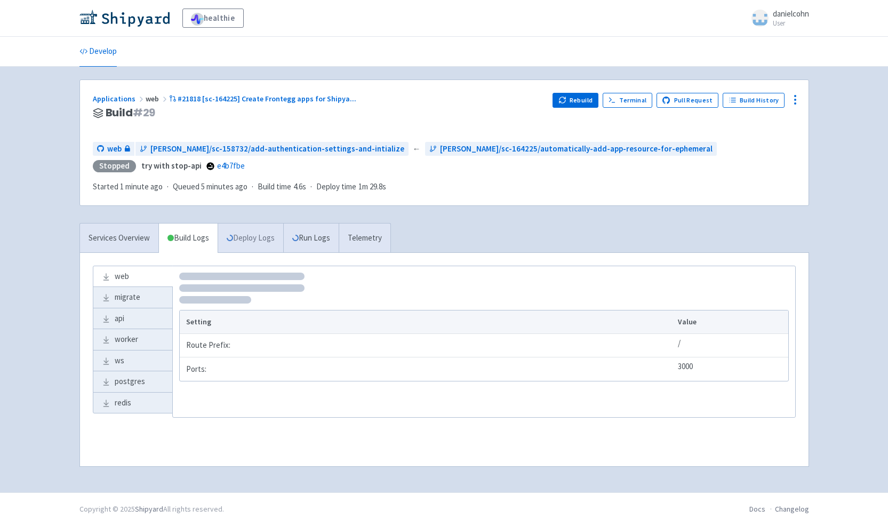
click at [252, 238] on link "Deploy Logs" at bounding box center [251, 237] width 66 height 29
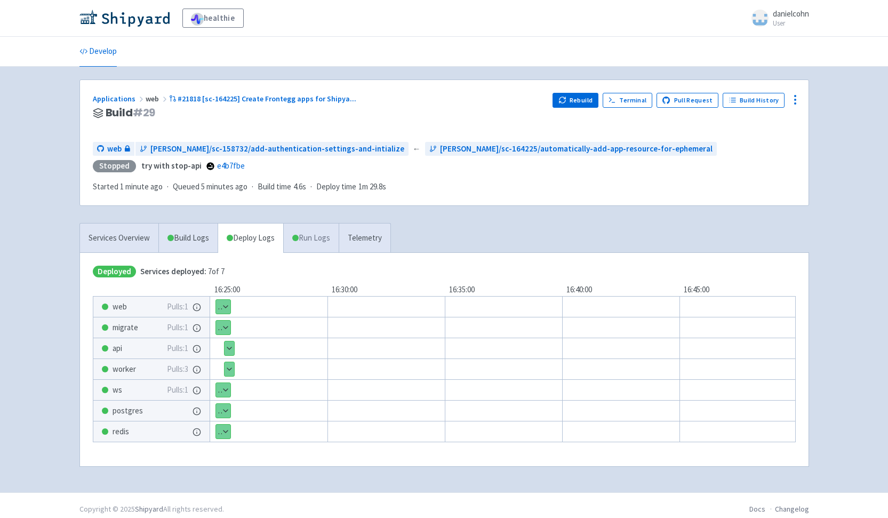
click at [302, 243] on link "Run Logs" at bounding box center [310, 237] width 55 height 29
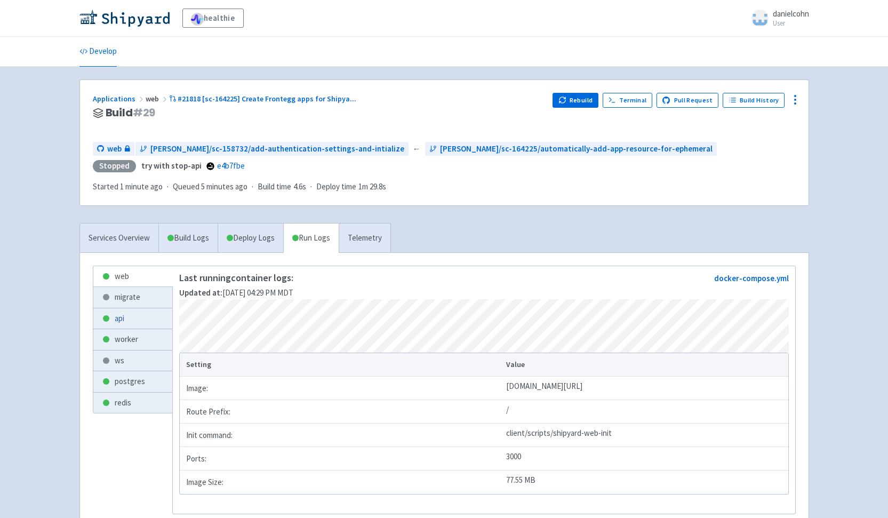
click at [135, 318] on link "api" at bounding box center [132, 318] width 79 height 21
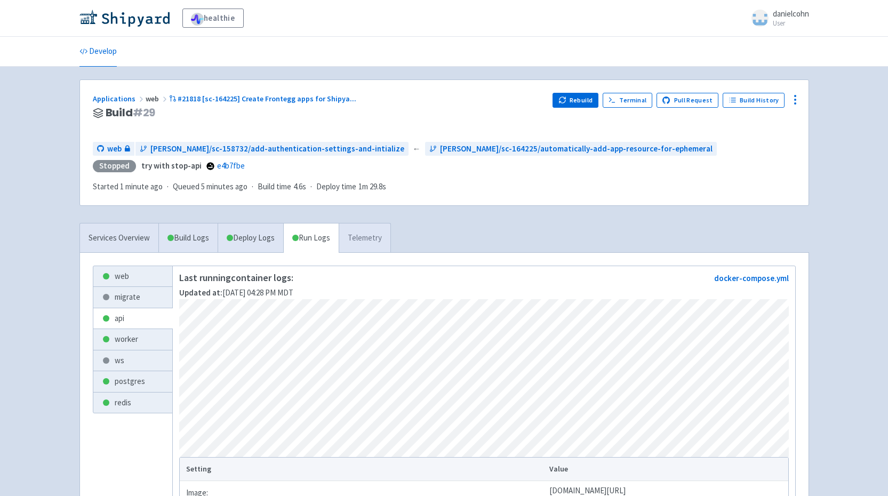
click at [373, 237] on link "Telemetry" at bounding box center [365, 237] width 52 height 29
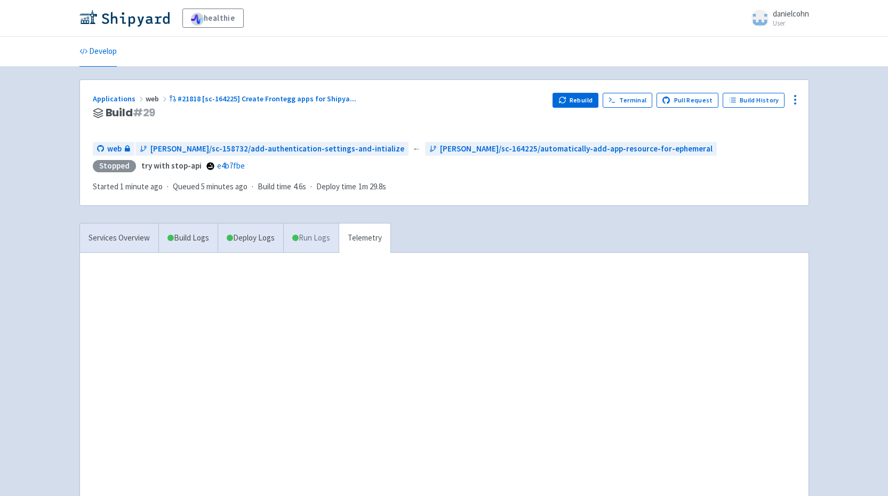
click at [304, 240] on link "Run Logs" at bounding box center [310, 237] width 55 height 29
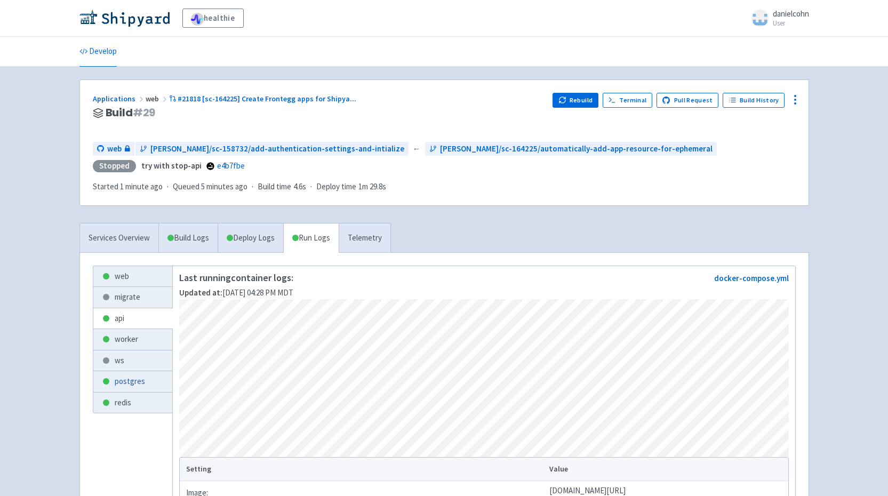
click at [111, 386] on link "postgres" at bounding box center [132, 381] width 79 height 21
click at [123, 273] on link "web" at bounding box center [132, 276] width 79 height 21
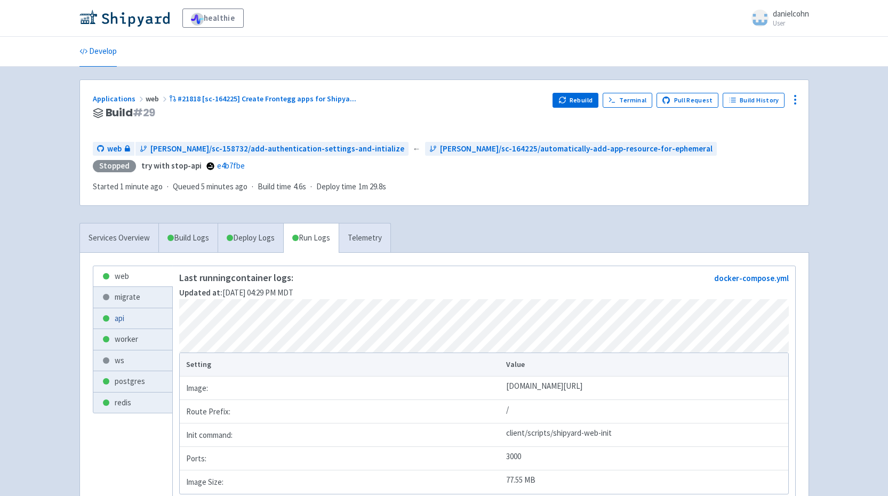
click at [111, 316] on link "api" at bounding box center [132, 318] width 79 height 21
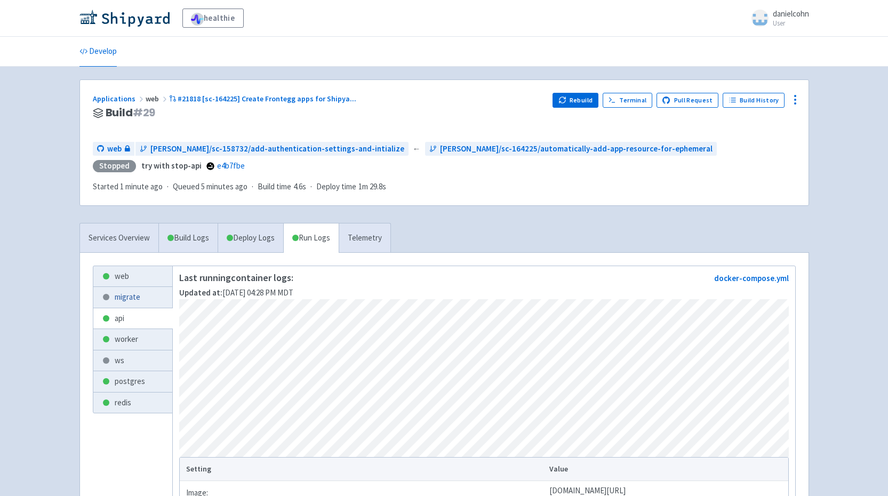
click at [134, 299] on link "migrate" at bounding box center [132, 297] width 79 height 21
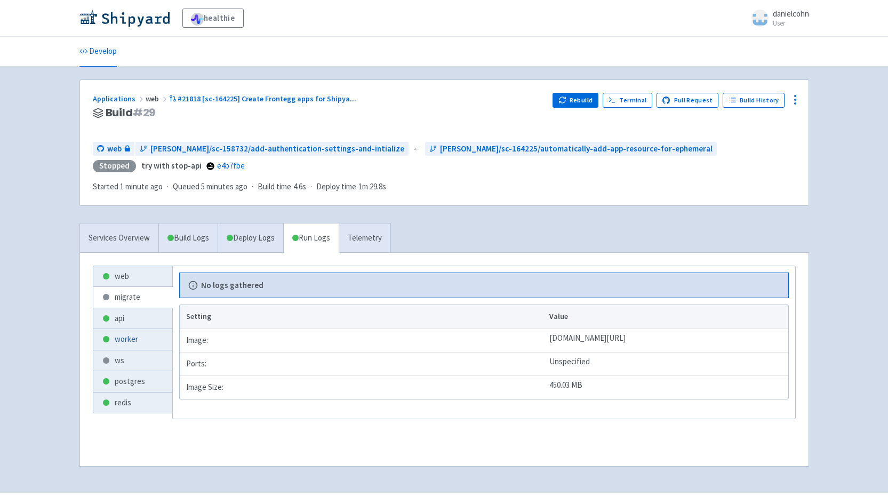
click at [141, 338] on link "worker" at bounding box center [132, 339] width 79 height 21
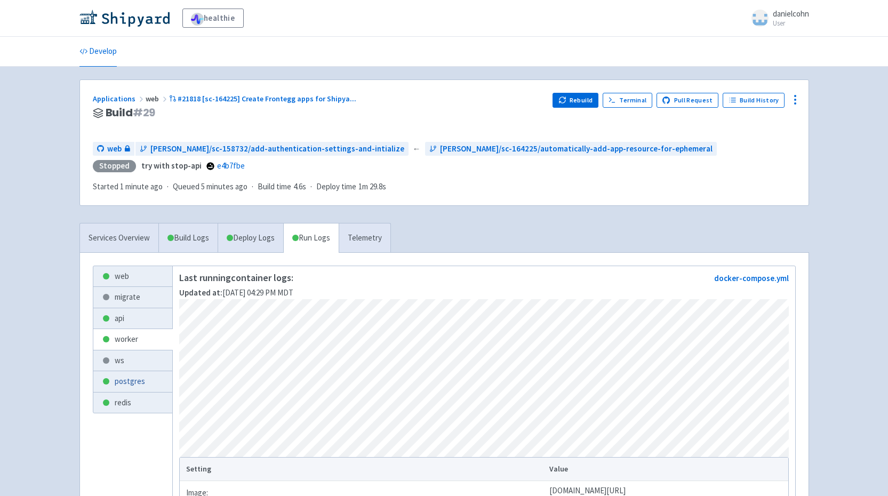
click at [148, 375] on link "postgres" at bounding box center [132, 381] width 79 height 21
click at [140, 325] on link "api" at bounding box center [132, 318] width 79 height 21
